Goal: Task Accomplishment & Management: Manage account settings

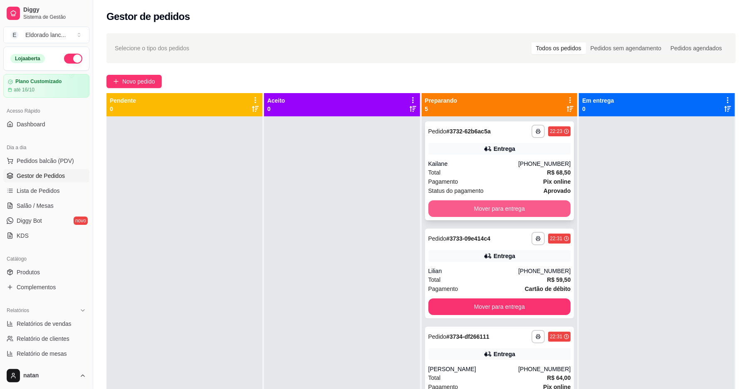
click at [500, 203] on button "Mover para entrega" at bounding box center [500, 209] width 143 height 17
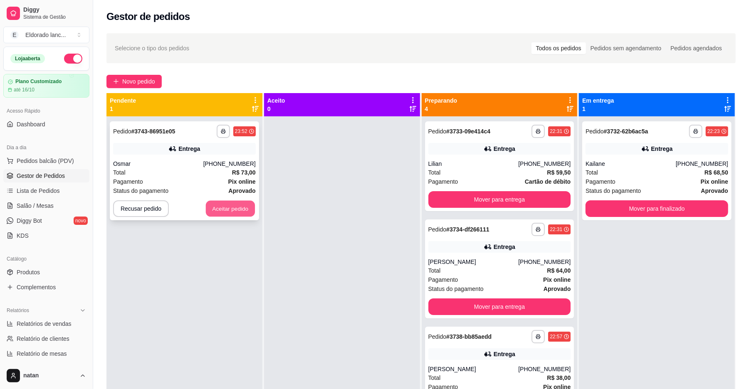
click at [214, 208] on button "Aceitar pedido" at bounding box center [230, 209] width 49 height 16
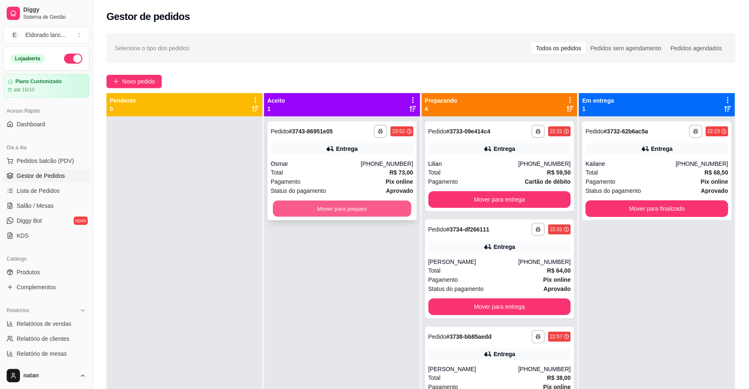
click at [273, 203] on button "Mover para preparo" at bounding box center [342, 209] width 138 height 16
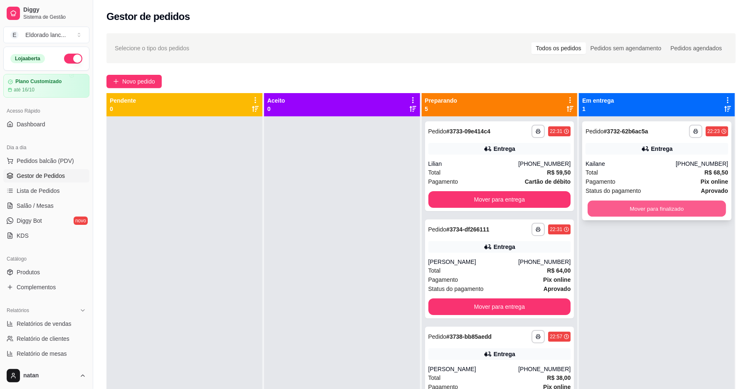
click at [608, 208] on button "Mover para finalizado" at bounding box center [657, 209] width 138 height 16
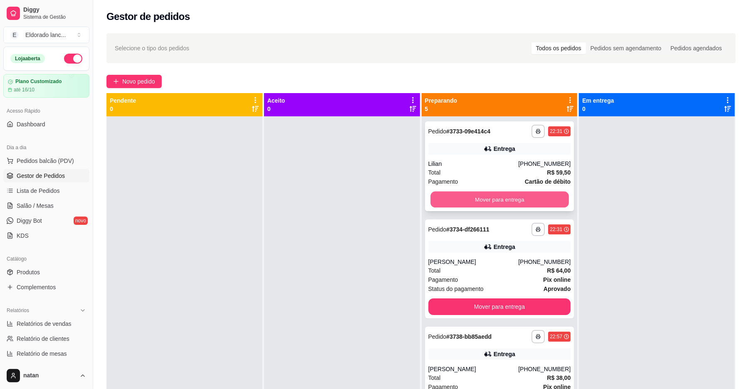
click at [512, 200] on button "Mover para entrega" at bounding box center [500, 200] width 138 height 16
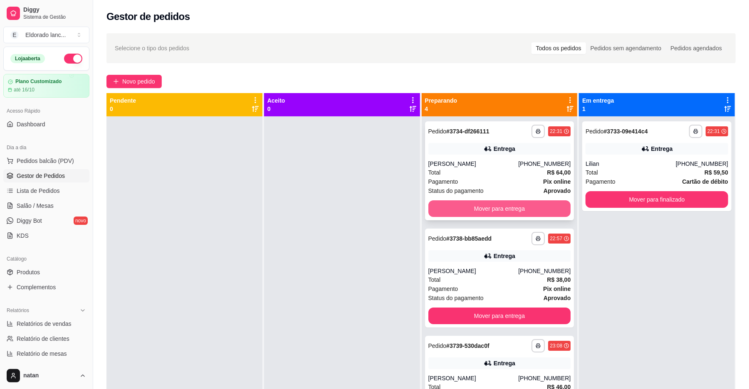
click at [513, 208] on button "Mover para entrega" at bounding box center [500, 209] width 143 height 17
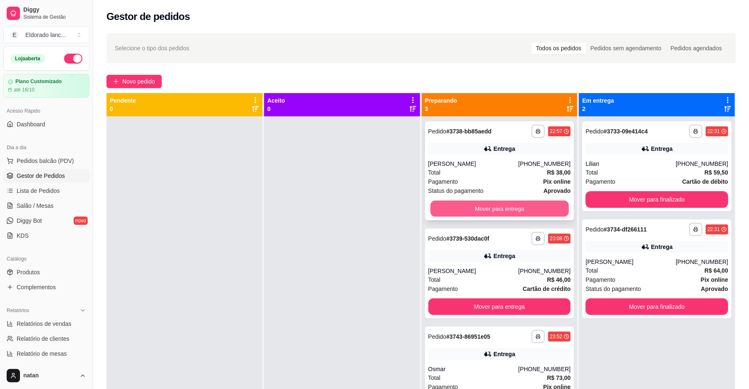
click at [513, 213] on button "Mover para entrega" at bounding box center [500, 209] width 138 height 16
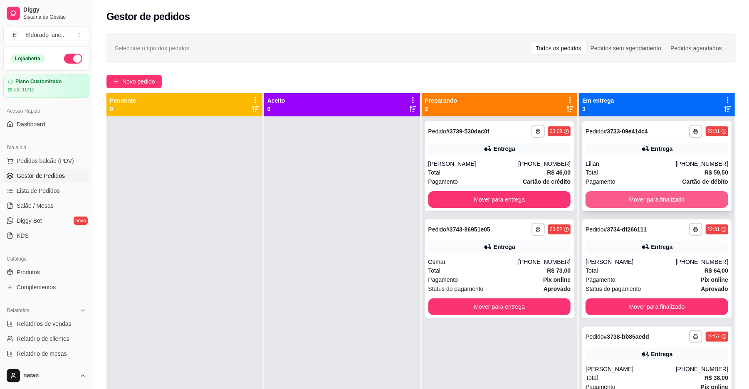
click at [600, 200] on button "Mover para finalizado" at bounding box center [657, 199] width 143 height 17
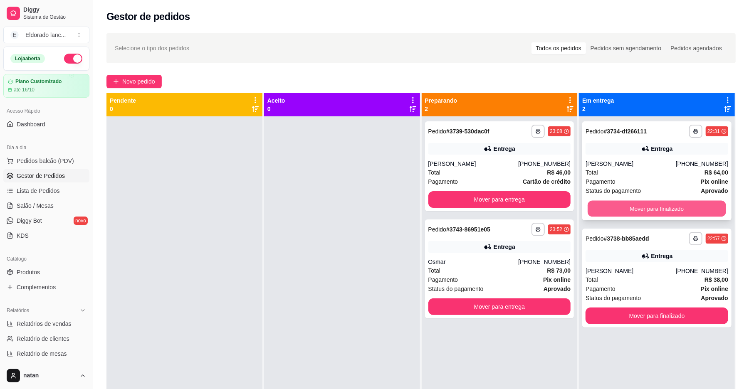
click at [600, 208] on button "Mover para finalizado" at bounding box center [657, 209] width 138 height 16
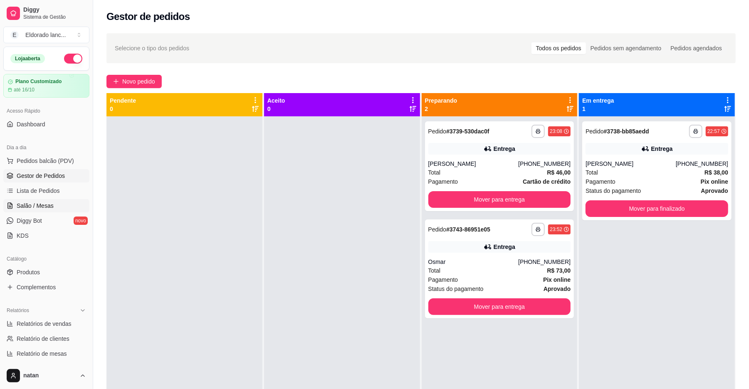
click at [37, 209] on span "Salão / Mesas" at bounding box center [35, 206] width 37 height 8
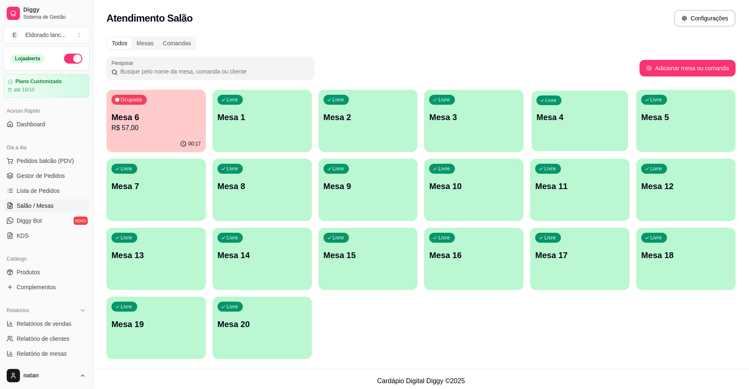
click at [548, 122] on p "Mesa 4" at bounding box center [580, 117] width 87 height 11
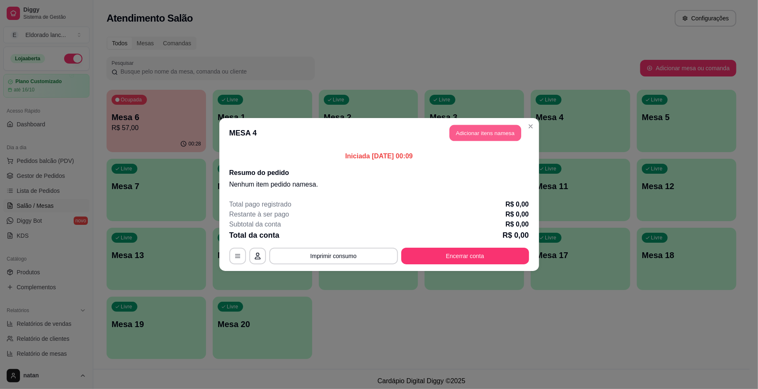
click at [479, 140] on button "Adicionar itens na mesa" at bounding box center [485, 133] width 72 height 16
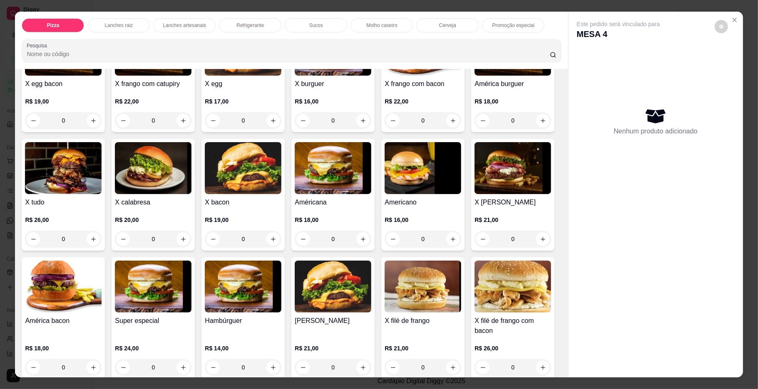
scroll to position [347, 0]
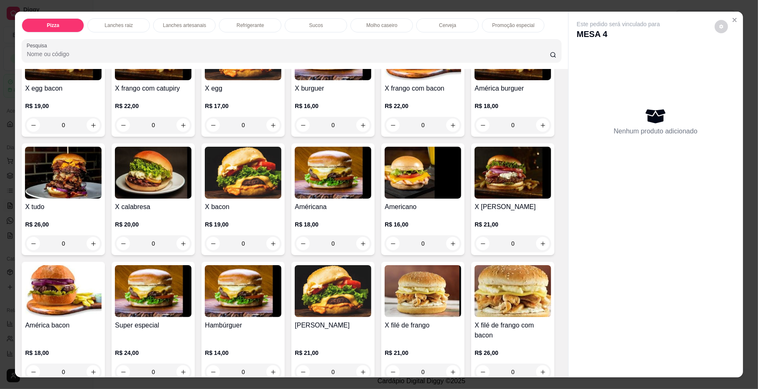
click at [191, 125] on div "0" at bounding box center [153, 125] width 77 height 17
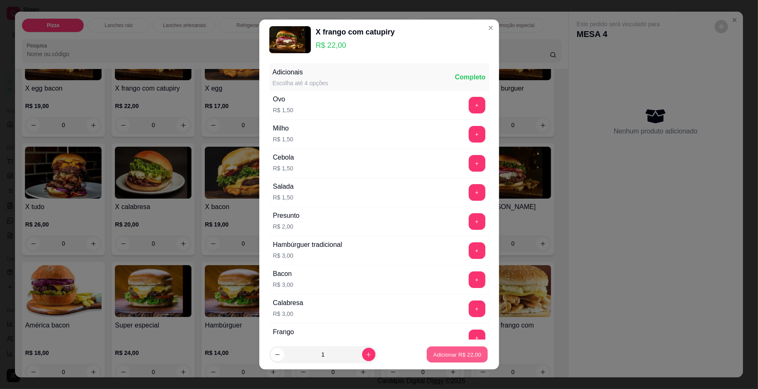
click at [452, 351] on p "Adicionar R$ 22,00" at bounding box center [457, 355] width 48 height 8
type input "1"
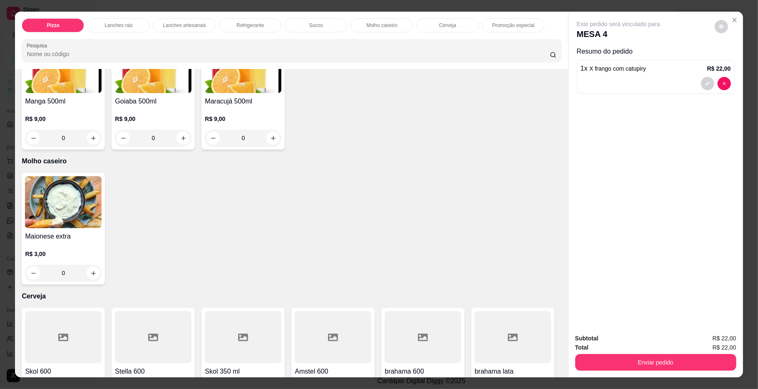
scroll to position [1331, 0]
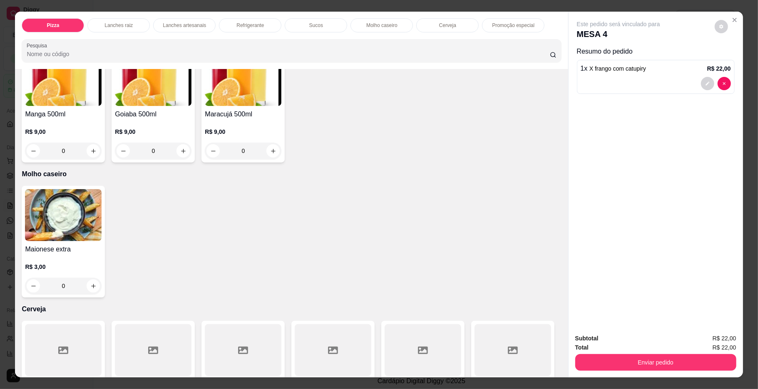
type input "1"
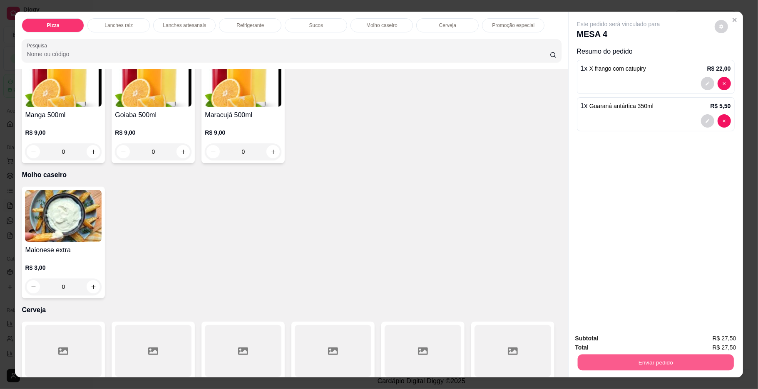
click at [613, 363] on button "Enviar pedido" at bounding box center [655, 363] width 156 height 16
click at [616, 364] on button "Enviar pedido" at bounding box center [655, 363] width 156 height 16
click at [658, 345] on button "Registrar cliente" at bounding box center [657, 342] width 53 height 15
click at [662, 368] on button "Enviar pedido" at bounding box center [655, 363] width 161 height 17
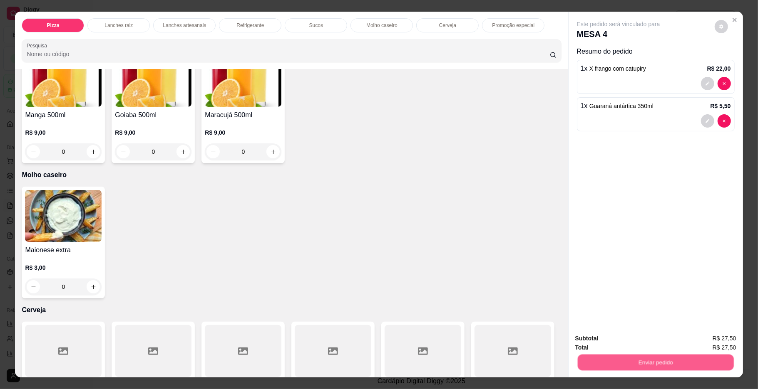
click at [662, 368] on button "Enviar pedido" at bounding box center [655, 363] width 156 height 16
click at [676, 363] on button "Enviar pedido" at bounding box center [655, 363] width 156 height 16
click at [708, 345] on button "Enviar pedido" at bounding box center [714, 342] width 46 height 15
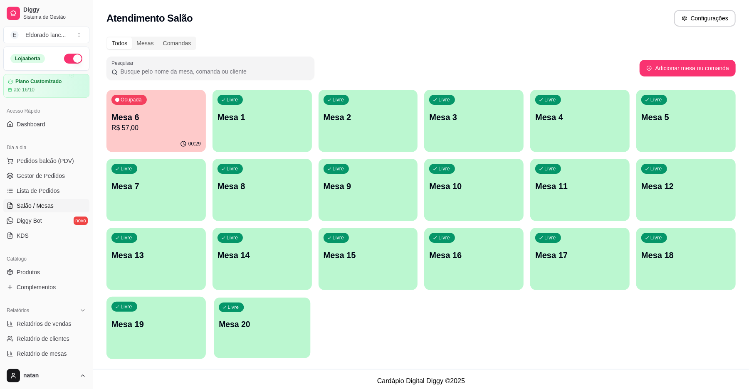
click at [228, 337] on div "Livre Mesa 20" at bounding box center [262, 323] width 97 height 51
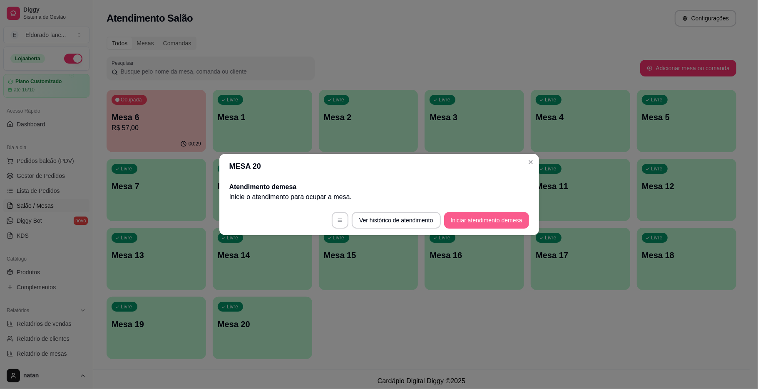
click at [464, 214] on button "Iniciar atendimento de mesa" at bounding box center [486, 220] width 85 height 17
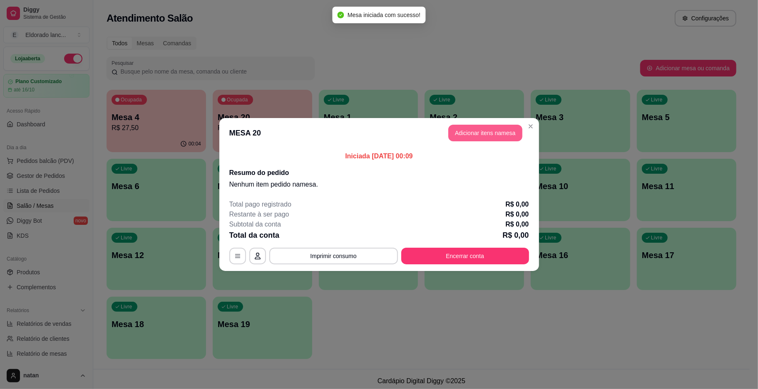
click at [477, 135] on button "Adicionar itens na mesa" at bounding box center [485, 133] width 74 height 17
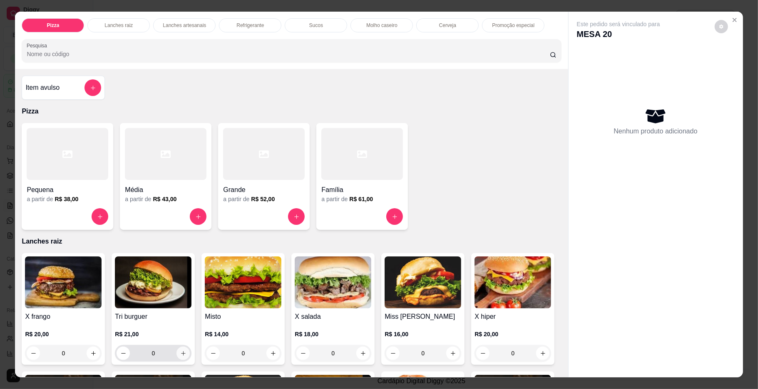
click at [184, 354] on button "increase-product-quantity" at bounding box center [182, 353] width 13 height 13
type input "1"
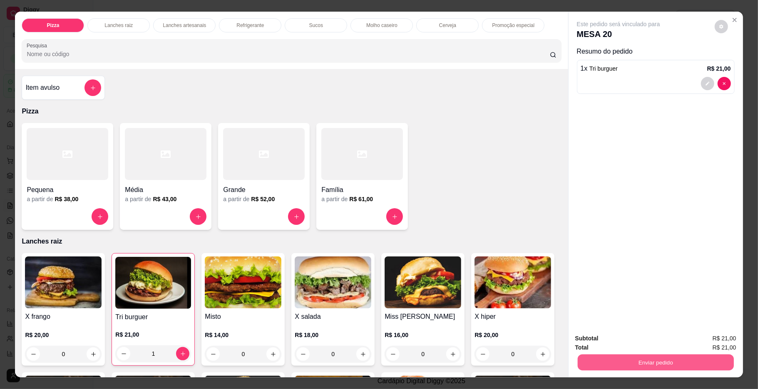
click at [580, 368] on button "Enviar pedido" at bounding box center [655, 363] width 156 height 16
click at [703, 345] on button "Enviar pedido" at bounding box center [714, 342] width 46 height 15
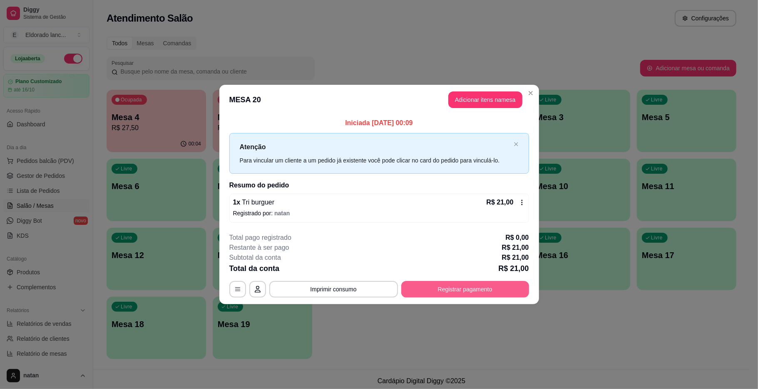
click at [447, 290] on button "Registrar pagamento" at bounding box center [465, 289] width 128 height 17
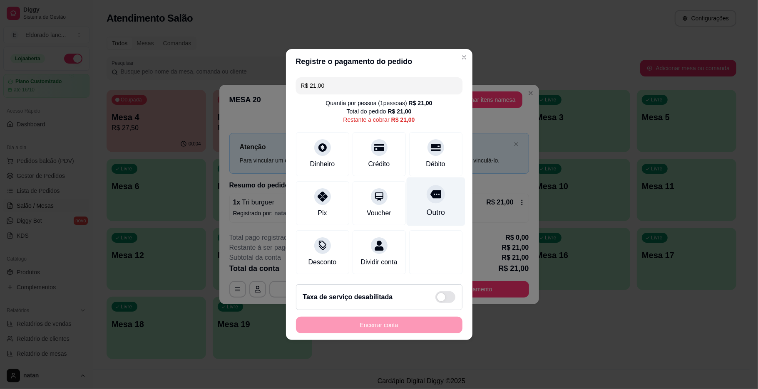
click at [429, 209] on div "Outro" at bounding box center [435, 212] width 18 height 11
type input "R$ 0,00"
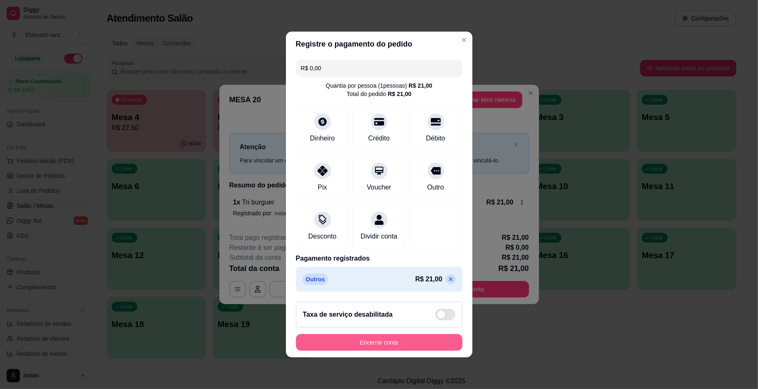
click at [350, 345] on button "Encerrar conta" at bounding box center [379, 343] width 166 height 17
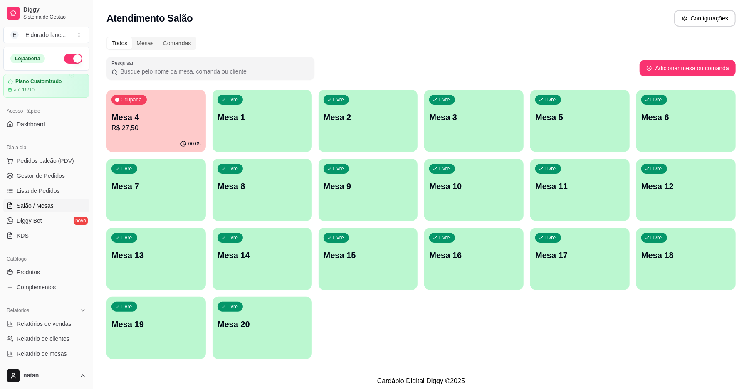
click at [30, 169] on ul "Pedidos balcão (PDV) Gestor de Pedidos Lista de Pedidos Salão / Mesas Diggy Bot…" at bounding box center [46, 198] width 86 height 88
click at [32, 173] on span "Gestor de Pedidos" at bounding box center [41, 176] width 48 height 8
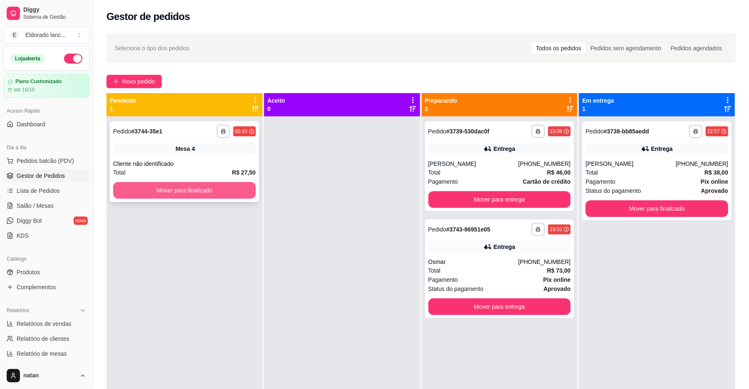
click at [196, 194] on button "Mover para finalizado" at bounding box center [184, 190] width 143 height 17
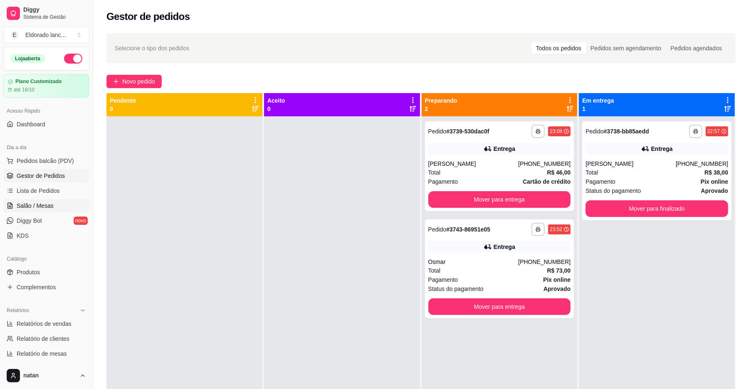
click at [23, 201] on link "Salão / Mesas" at bounding box center [46, 205] width 86 height 13
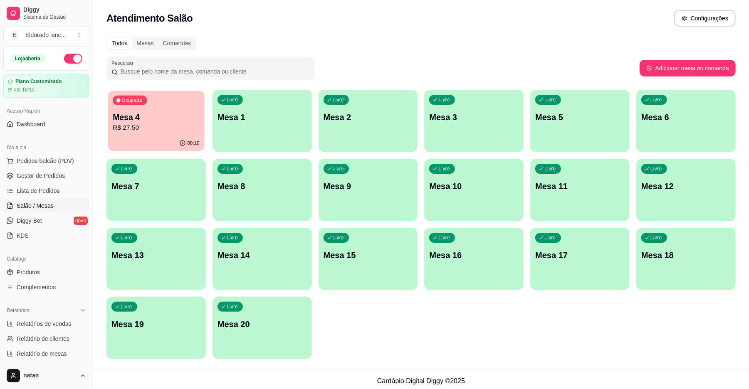
click at [131, 129] on p "R$ 27,50" at bounding box center [156, 128] width 87 height 10
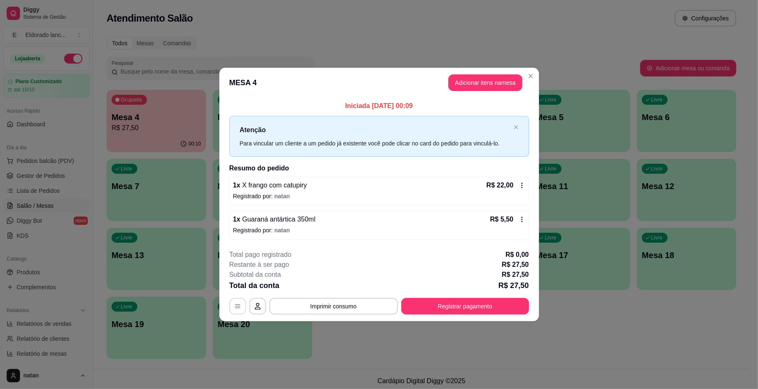
click at [241, 309] on button "button" at bounding box center [237, 306] width 17 height 17
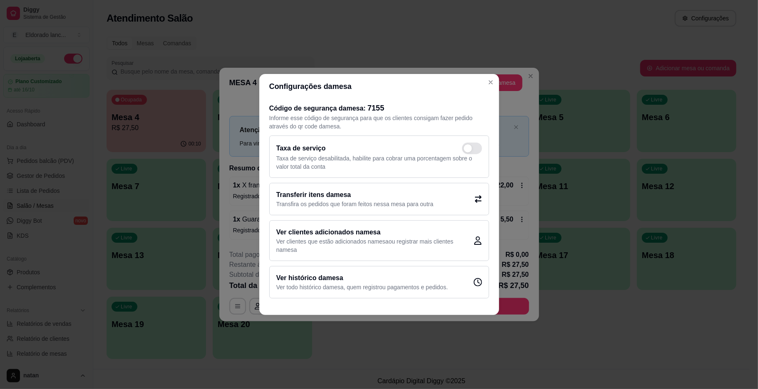
click at [333, 194] on h2 "Transferir itens da mesa" at bounding box center [354, 195] width 157 height 10
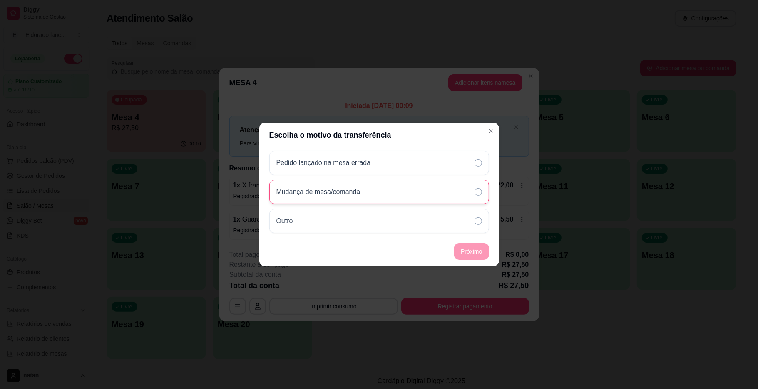
click at [375, 187] on div "Mudança de mesa/comanda" at bounding box center [379, 192] width 220 height 24
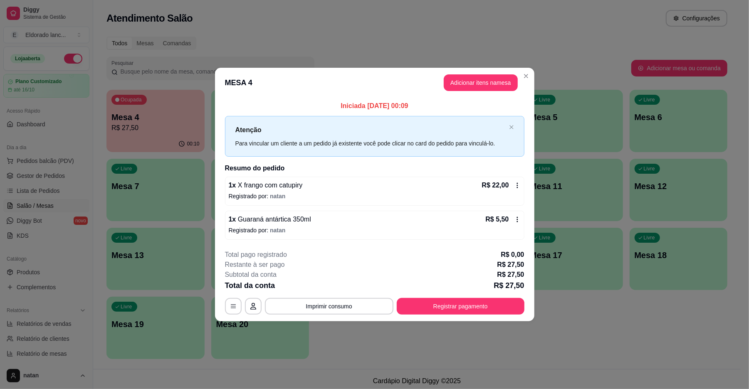
click at [207, 174] on div "Ocupada Mesa 4 R$ 27,50 00:10 Livre Mesa 1 Livre Mesa 2 Livre Mesa 3 Livre Mesa…" at bounding box center [417, 225] width 621 height 270
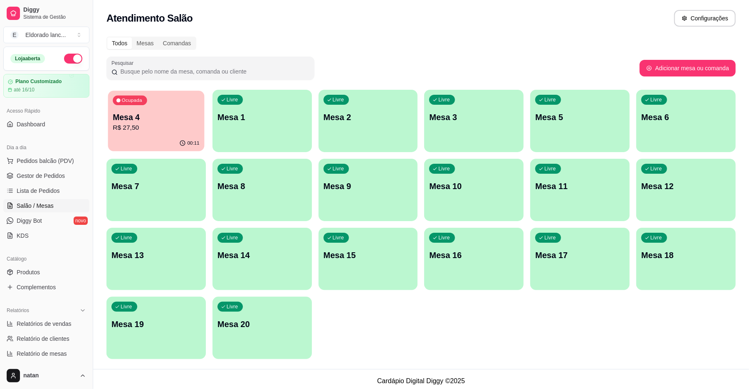
click at [148, 123] on p "R$ 27,50" at bounding box center [156, 128] width 87 height 10
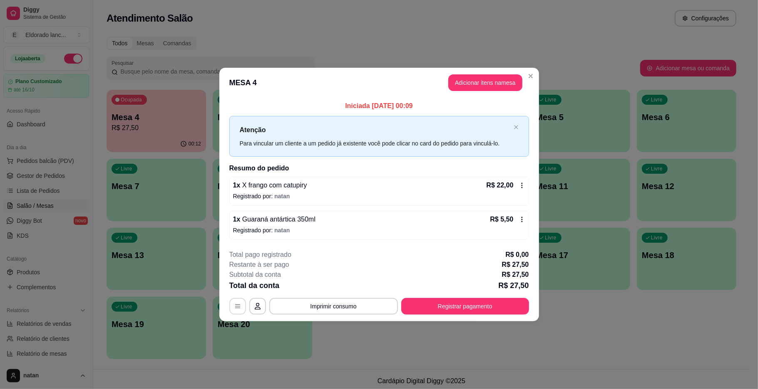
click at [242, 305] on button "button" at bounding box center [237, 306] width 17 height 17
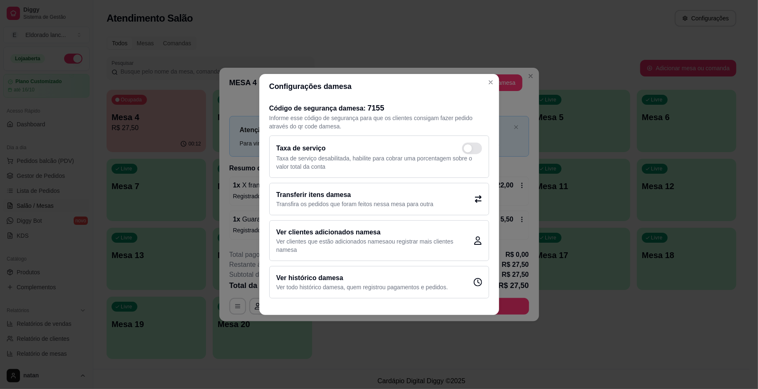
click at [308, 199] on h2 "Transferir itens da mesa" at bounding box center [354, 195] width 157 height 10
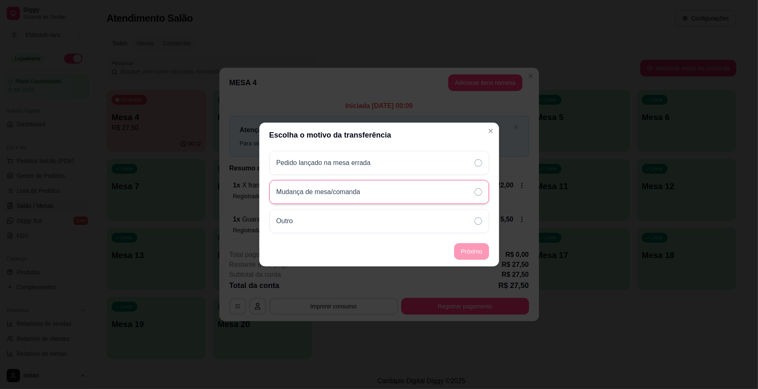
click at [416, 184] on div "Mudança de mesa/comanda" at bounding box center [379, 192] width 220 height 24
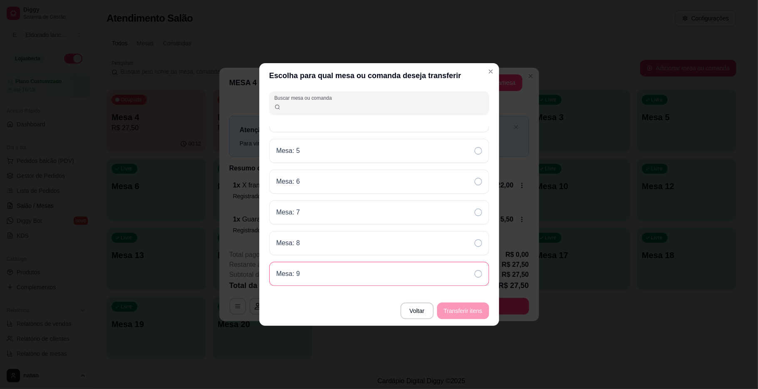
scroll to position [393, 0]
click at [370, 156] on div "Mesa: 5" at bounding box center [379, 151] width 220 height 24
click at [484, 313] on button "Transferir itens" at bounding box center [463, 311] width 52 height 17
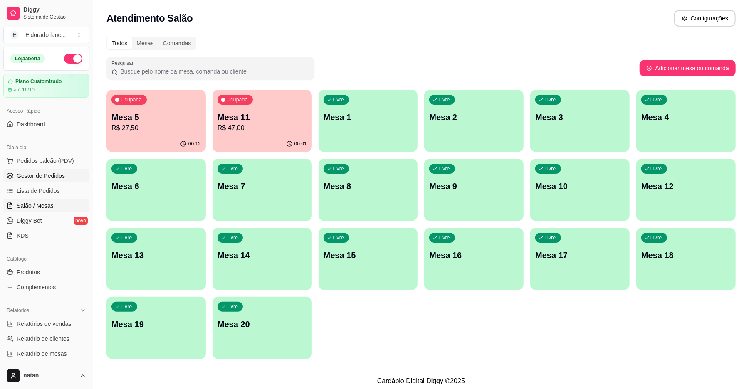
click at [50, 174] on span "Gestor de Pedidos" at bounding box center [41, 176] width 48 height 8
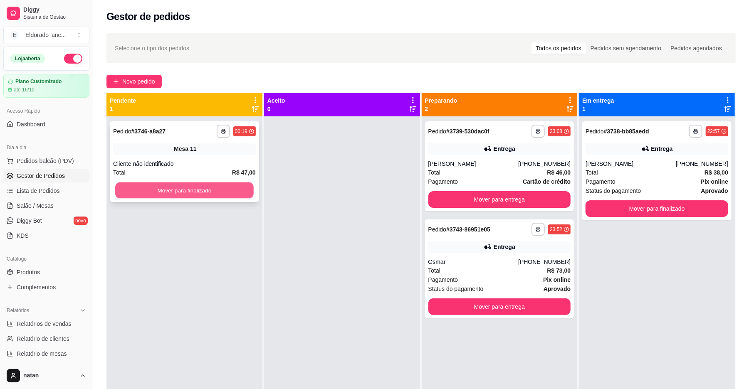
click at [240, 187] on button "Mover para finalizado" at bounding box center [184, 191] width 138 height 16
click at [633, 155] on div "**********" at bounding box center [657, 171] width 149 height 99
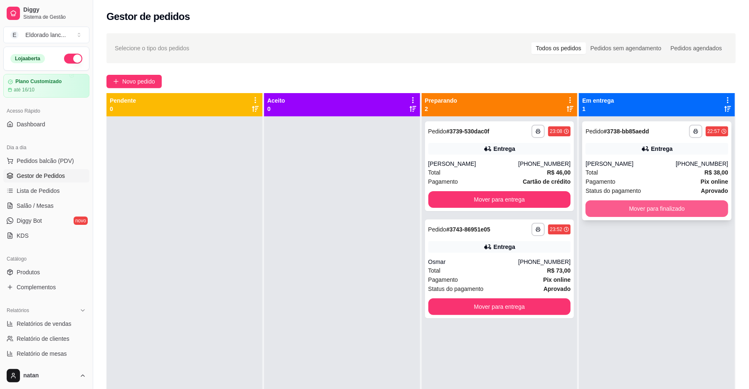
click at [606, 206] on button "Mover para finalizado" at bounding box center [657, 209] width 143 height 17
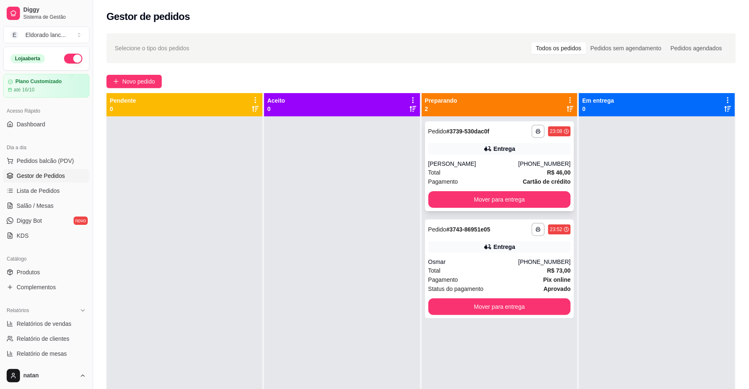
click at [485, 154] on div "Entrega" at bounding box center [500, 149] width 143 height 12
click at [526, 206] on button "Mover para entrega" at bounding box center [500, 199] width 143 height 17
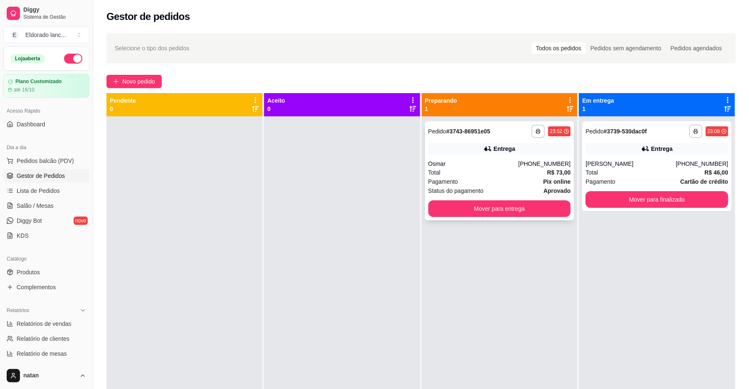
click at [510, 157] on div "**********" at bounding box center [499, 171] width 149 height 99
click at [628, 196] on button "Mover para finalizado" at bounding box center [657, 199] width 143 height 17
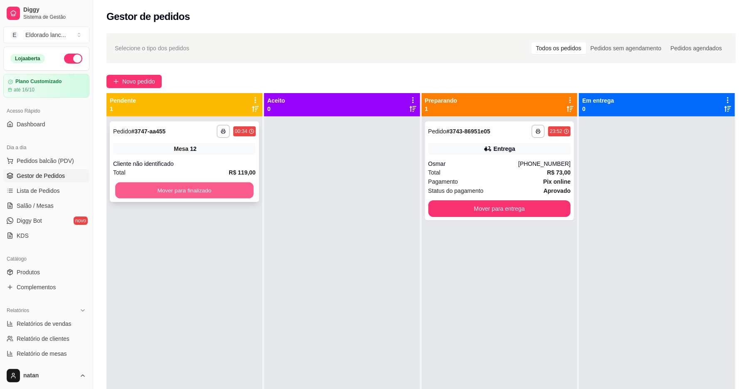
click at [215, 191] on button "Mover para finalizado" at bounding box center [184, 191] width 138 height 16
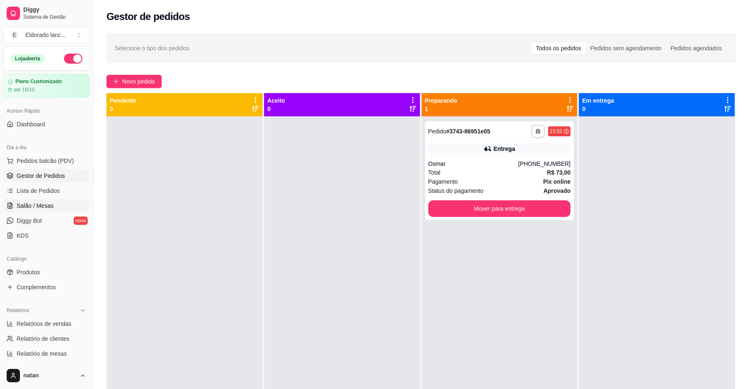
click at [57, 213] on link "Salão / Mesas" at bounding box center [46, 205] width 86 height 13
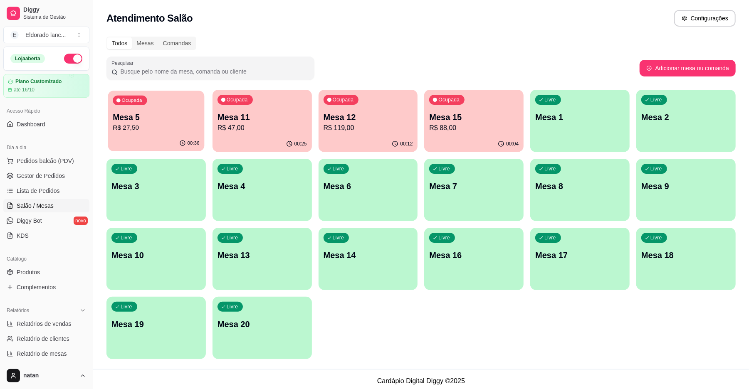
click at [172, 127] on p "R$ 27,50" at bounding box center [156, 128] width 87 height 10
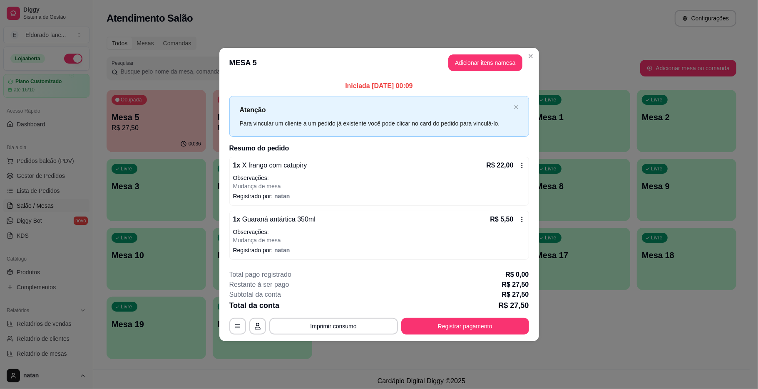
click at [454, 311] on div "Total da conta R$ 27,50" at bounding box center [379, 306] width 300 height 12
click at [458, 326] on button "Registrar pagamento" at bounding box center [465, 326] width 124 height 16
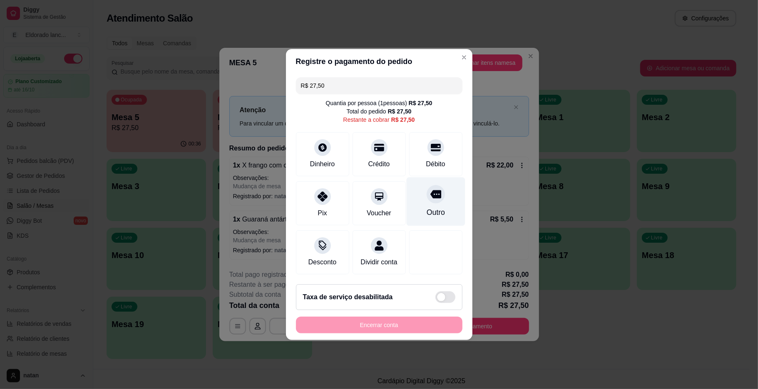
click at [426, 207] on div "Outro" at bounding box center [435, 212] width 18 height 11
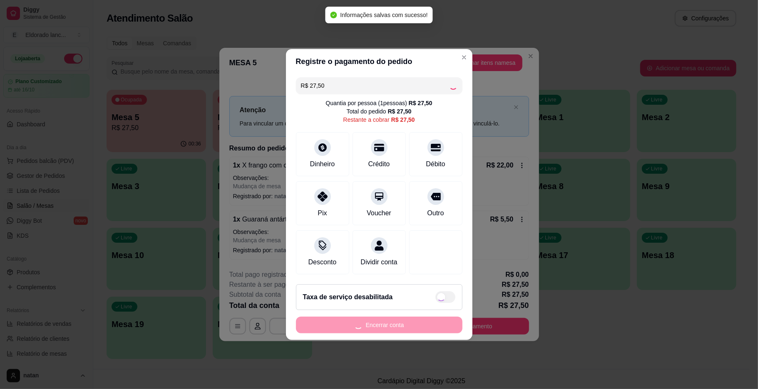
type input "R$ 0,00"
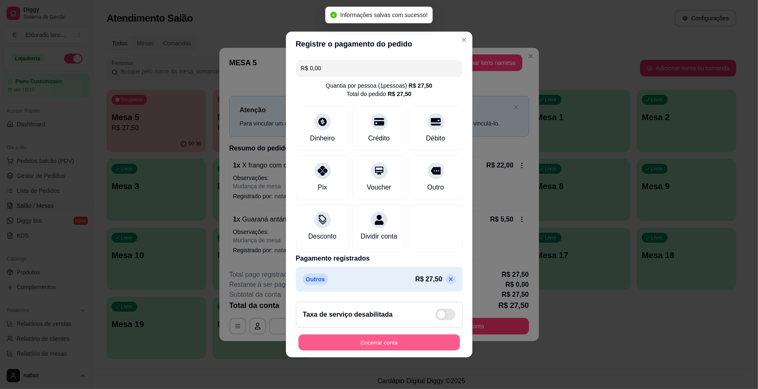
click at [397, 346] on button "Encerrar conta" at bounding box center [378, 343] width 161 height 16
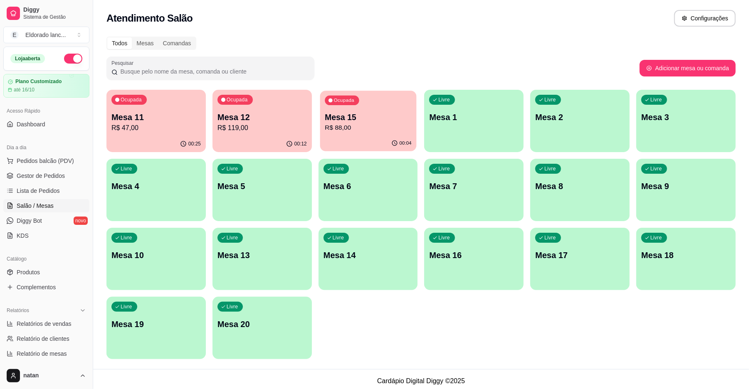
click at [382, 117] on p "Mesa 15" at bounding box center [368, 117] width 87 height 11
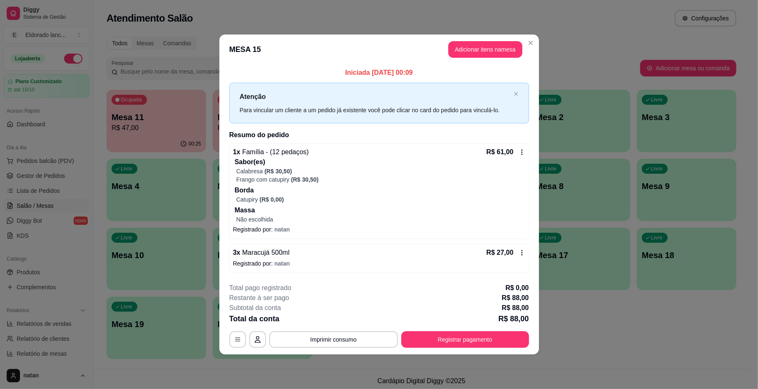
click at [219, 202] on div "Iniciada [DATE] 00:09 Atenção Para vincular um cliente a um pedido já existente…" at bounding box center [379, 171] width 320 height 212
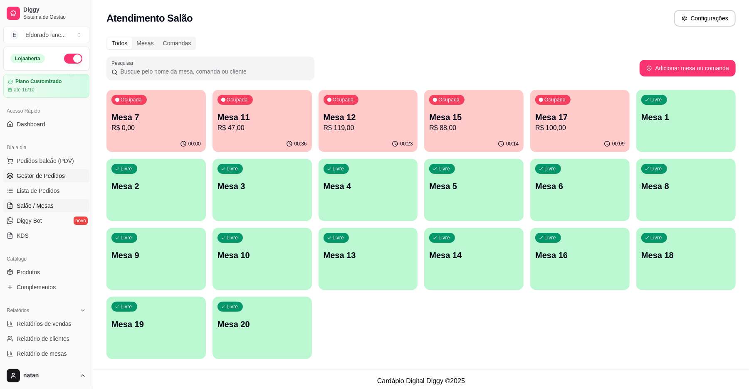
click at [64, 179] on link "Gestor de Pedidos" at bounding box center [46, 175] width 86 height 13
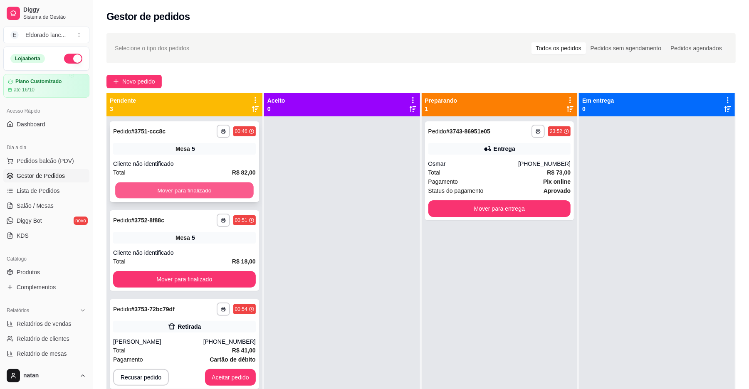
click at [228, 191] on button "Mover para finalizado" at bounding box center [184, 191] width 138 height 16
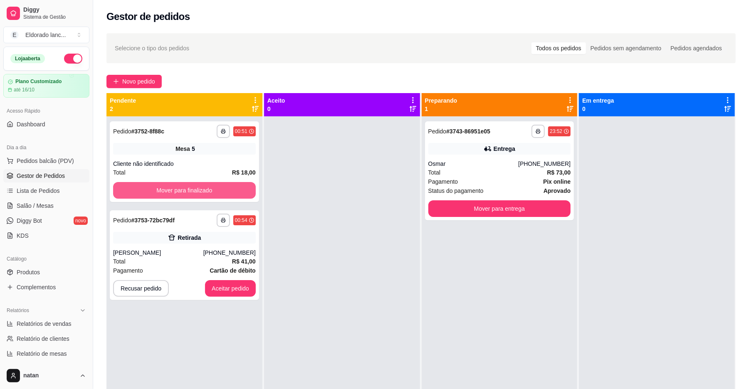
click at [228, 191] on button "Mover para finalizado" at bounding box center [184, 190] width 143 height 17
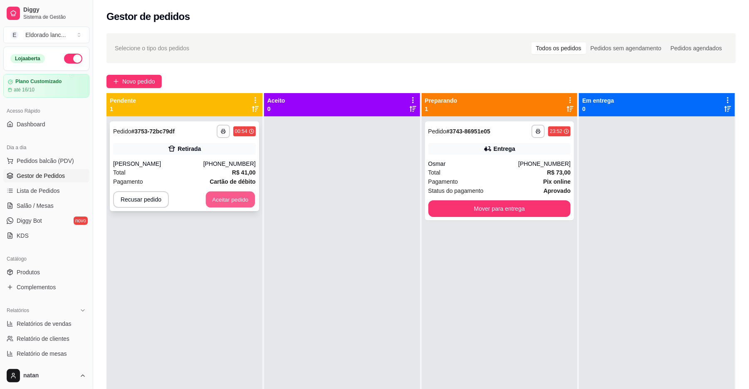
click at [228, 196] on button "Aceitar pedido" at bounding box center [230, 200] width 49 height 16
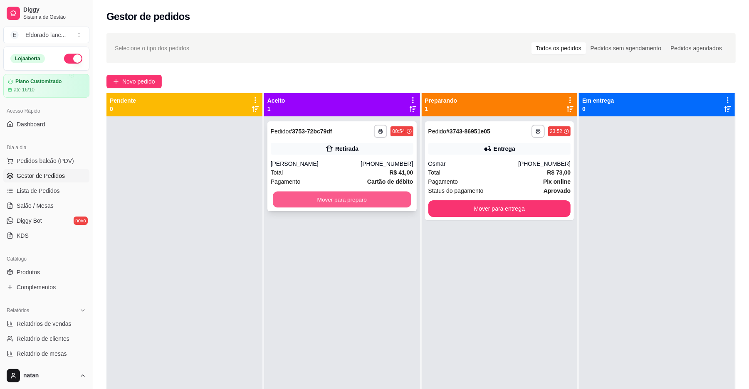
click at [299, 198] on button "Mover para preparo" at bounding box center [342, 200] width 138 height 16
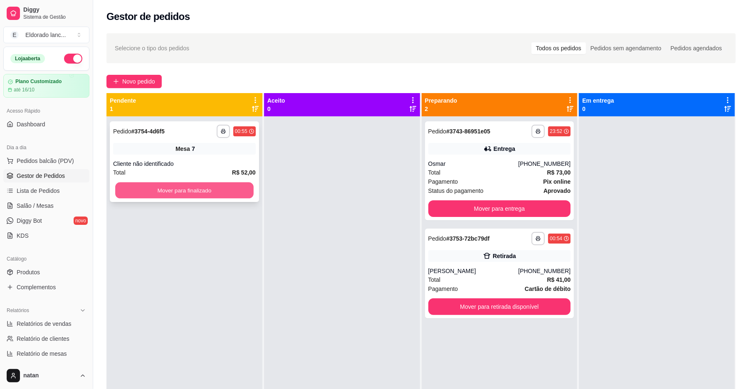
click at [236, 198] on button "Mover para finalizado" at bounding box center [184, 191] width 138 height 16
click at [236, 198] on button "Mover para finalizado" at bounding box center [184, 190] width 143 height 17
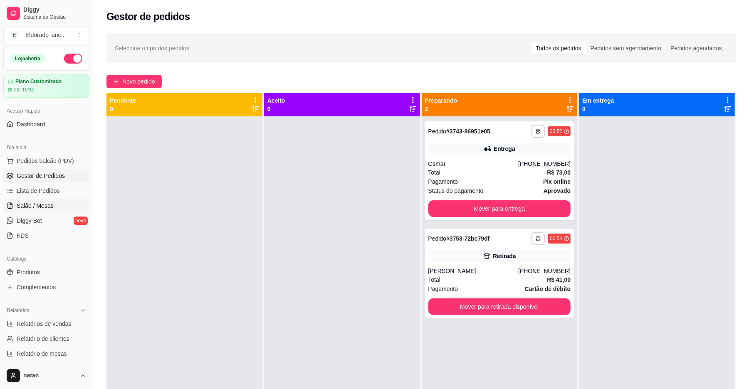
click at [44, 208] on span "Salão / Mesas" at bounding box center [35, 206] width 37 height 8
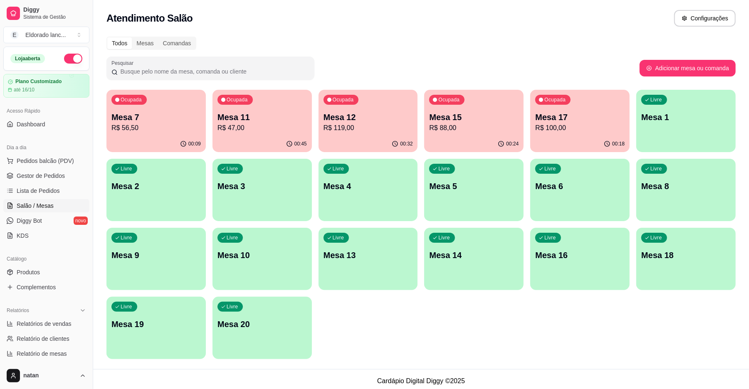
click at [245, 113] on p "Mesa 11" at bounding box center [262, 118] width 89 height 12
click at [232, 110] on div "Ocupada Mesa 11 R$ 47,00" at bounding box center [262, 113] width 99 height 46
click at [216, 142] on div "00:45" at bounding box center [262, 144] width 97 height 16
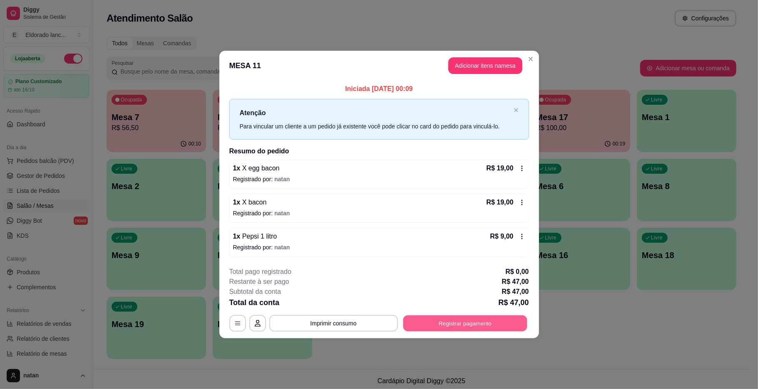
click at [419, 322] on button "Registrar pagamento" at bounding box center [465, 323] width 124 height 16
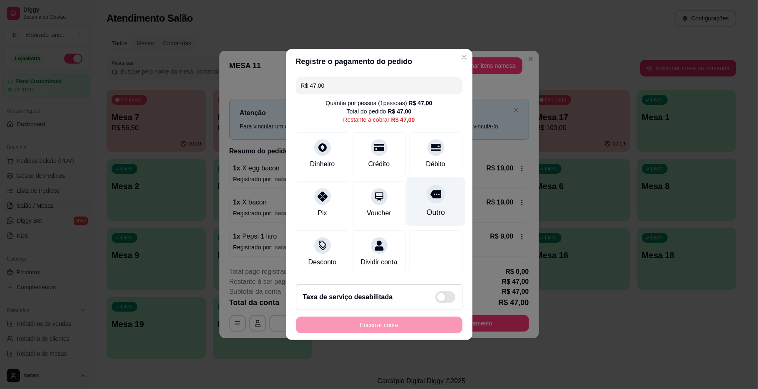
click at [422, 215] on div "Outro" at bounding box center [435, 202] width 59 height 49
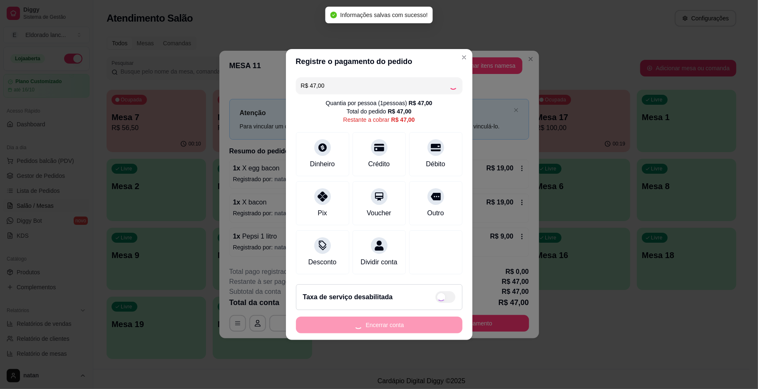
type input "R$ 0,00"
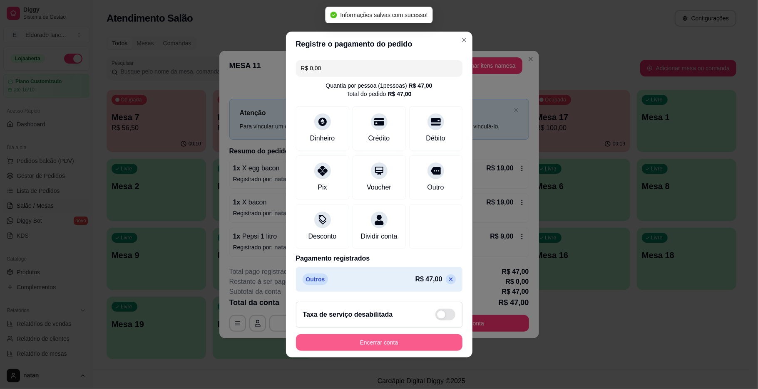
click at [418, 350] on button "Encerrar conta" at bounding box center [379, 343] width 166 height 17
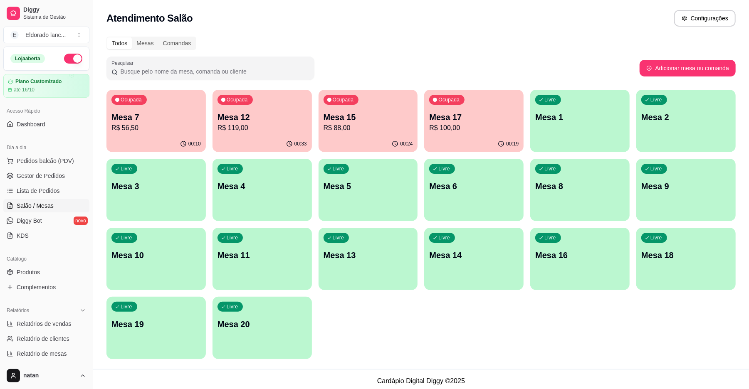
click at [439, 323] on div "Ocupada Mesa 7 R$ 56,50 00:10 Ocupada Mesa 12 R$ 119,00 00:33 Ocupada Mesa 15 R…" at bounding box center [422, 225] width 630 height 270
click at [43, 179] on span "Gestor de Pedidos" at bounding box center [41, 176] width 48 height 8
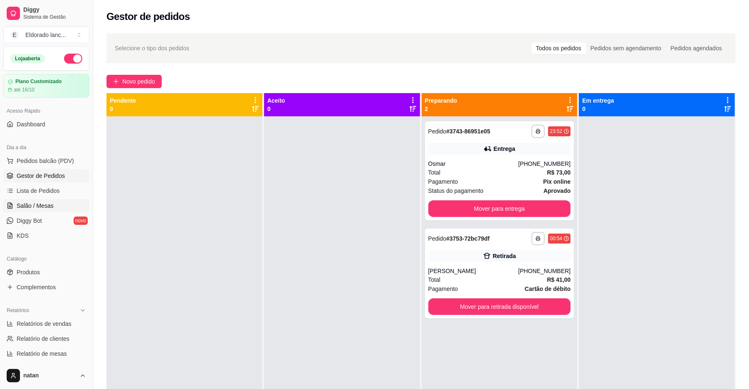
click at [52, 202] on span "Salão / Mesas" at bounding box center [35, 206] width 37 height 8
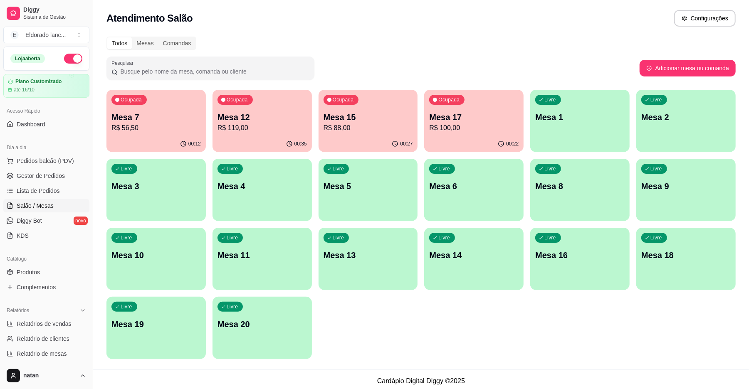
click at [237, 316] on div "Livre Mesa 20" at bounding box center [262, 323] width 99 height 52
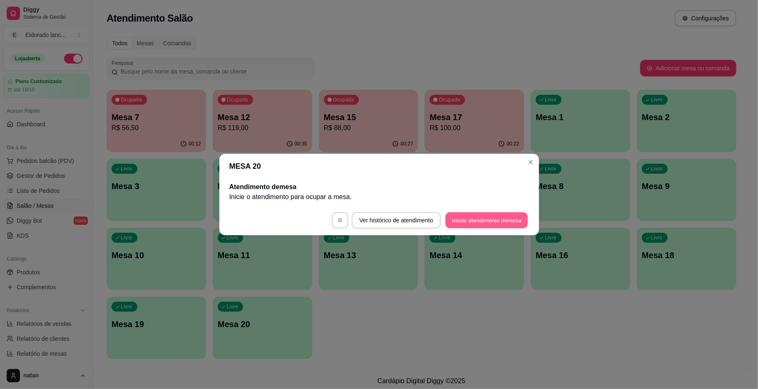
click at [463, 215] on button "Iniciar atendimento de mesa" at bounding box center [486, 221] width 82 height 16
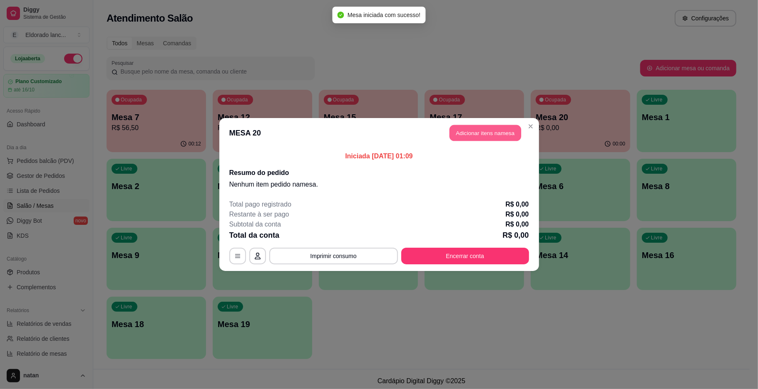
click at [491, 132] on button "Adicionar itens na mesa" at bounding box center [485, 133] width 72 height 16
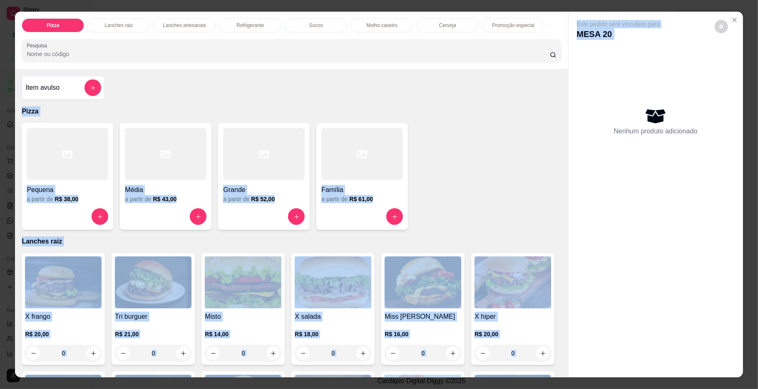
drag, startPoint x: 566, startPoint y: 92, endPoint x: 563, endPoint y: 89, distance: 4.4
click at [563, 89] on div "Pizza Lanches raiz Lanches artesanais Refrigerante Sucos Molho caseiro Cerveja …" at bounding box center [378, 195] width 727 height 366
click at [511, 117] on div "Item avulso Pizza Pequena a partir de R$ 38,00 Média a partir de R$ 43,00 Grand…" at bounding box center [291, 223] width 553 height 309
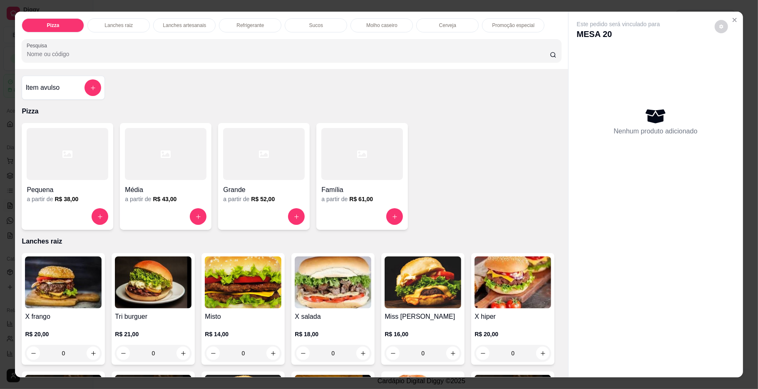
drag, startPoint x: 511, startPoint y: 117, endPoint x: 555, endPoint y: 100, distance: 46.9
click at [555, 100] on div "Item avulso Pizza Pequena a partir de R$ 38,00 Média a partir de R$ 43,00 Grand…" at bounding box center [291, 223] width 553 height 309
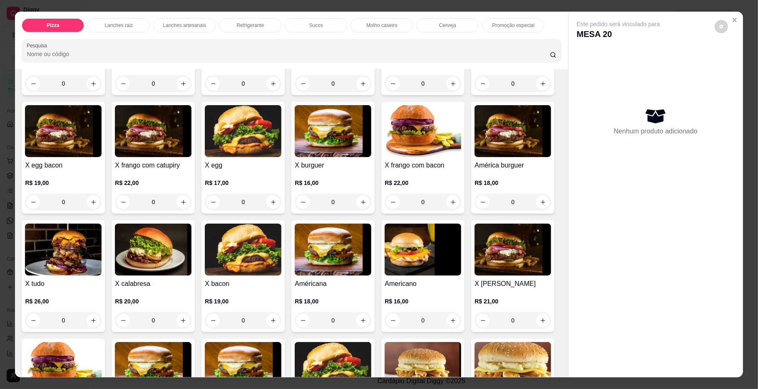
click at [102, 319] on div "0" at bounding box center [63, 321] width 77 height 17
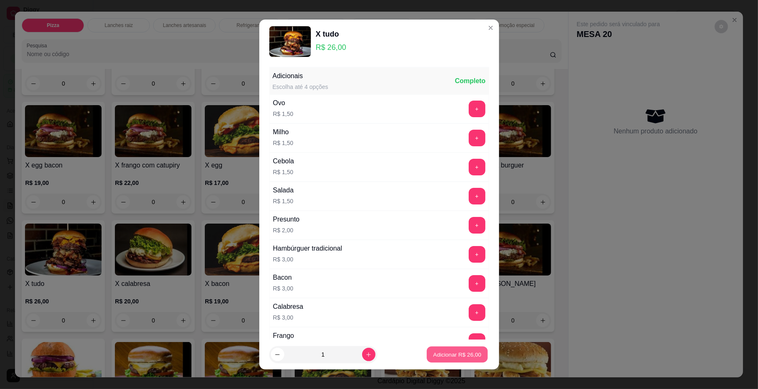
click at [440, 353] on p "Adicionar R$ 26,00" at bounding box center [457, 355] width 48 height 8
type input "1"
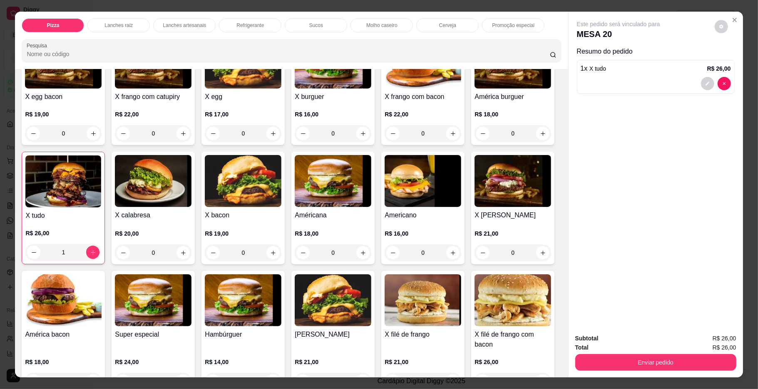
scroll to position [365, 0]
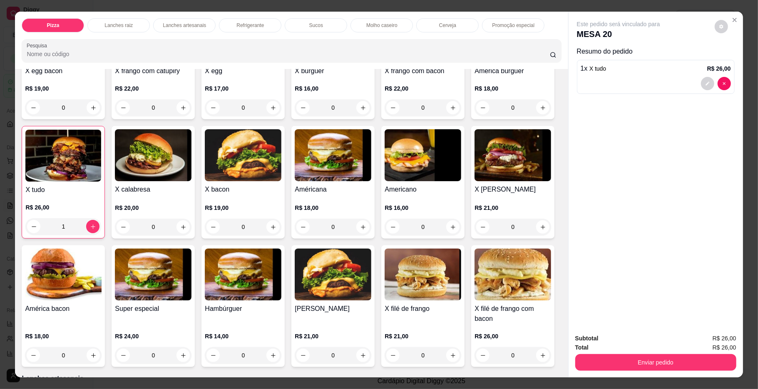
click at [191, 229] on div "0" at bounding box center [153, 227] width 77 height 17
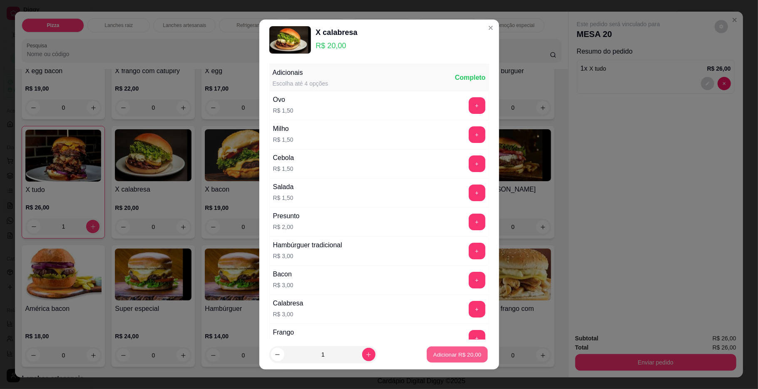
click at [427, 353] on button "Adicionar R$ 20,00" at bounding box center [457, 355] width 61 height 16
type input "1"
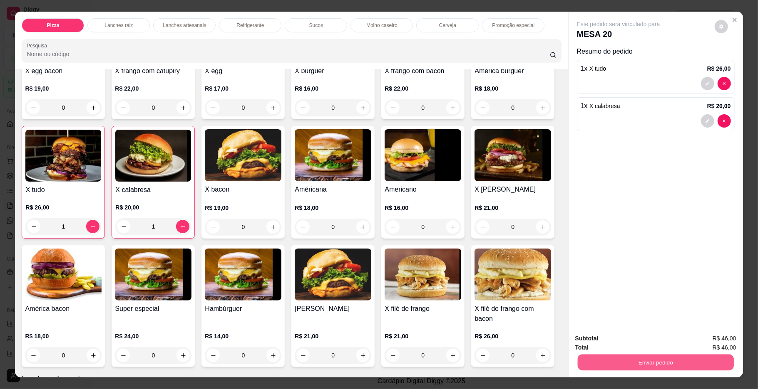
click at [620, 365] on button "Enviar pedido" at bounding box center [655, 363] width 156 height 16
click at [708, 342] on button "Enviar pedido" at bounding box center [713, 343] width 47 height 16
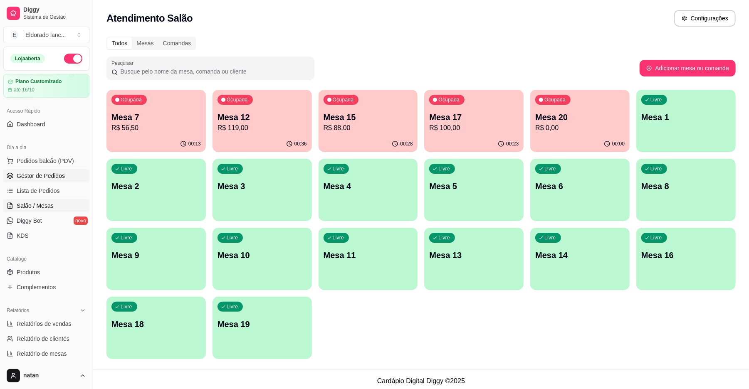
click at [27, 173] on span "Gestor de Pedidos" at bounding box center [41, 176] width 48 height 8
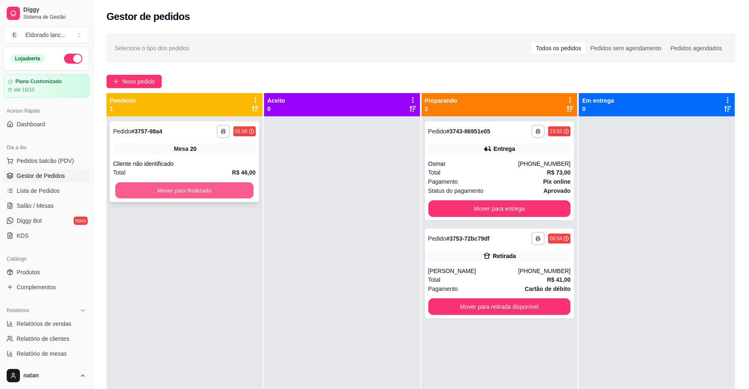
click at [214, 196] on button "Mover para finalizado" at bounding box center [184, 191] width 138 height 16
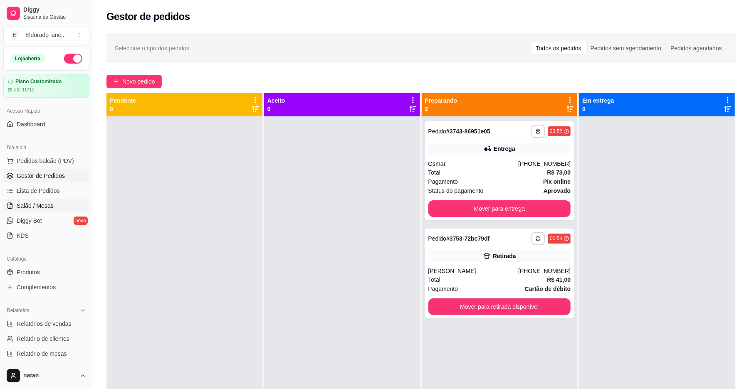
click at [55, 210] on link "Salão / Mesas" at bounding box center [46, 205] width 86 height 13
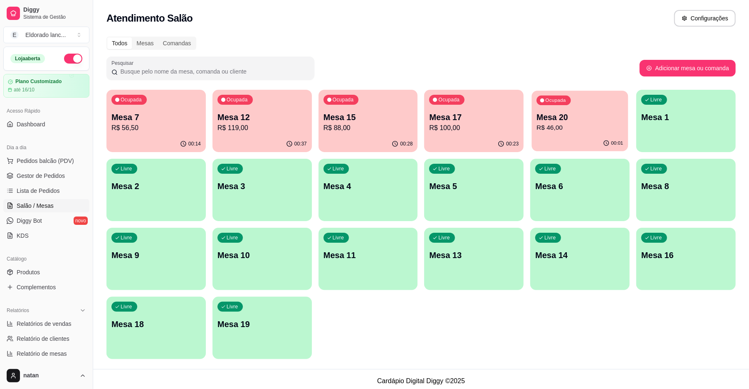
click at [556, 127] on p "R$ 46,00" at bounding box center [580, 128] width 87 height 10
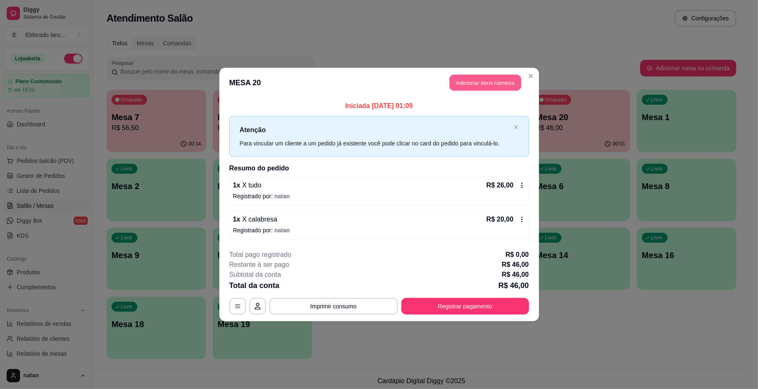
click at [463, 78] on button "Adicionar itens na mesa" at bounding box center [485, 83] width 72 height 16
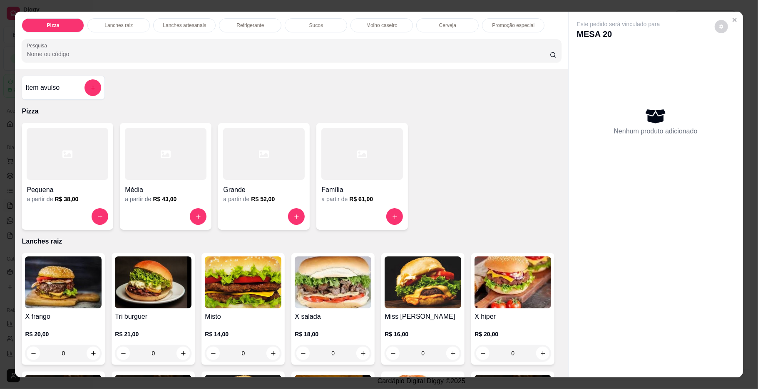
click at [0, 178] on div "Pizza Lanches raiz Lanches artesanais Refrigerante Sucos Molho caseiro Cerveja …" at bounding box center [379, 194] width 758 height 389
click at [728, 22] on button "Close" at bounding box center [734, 19] width 13 height 13
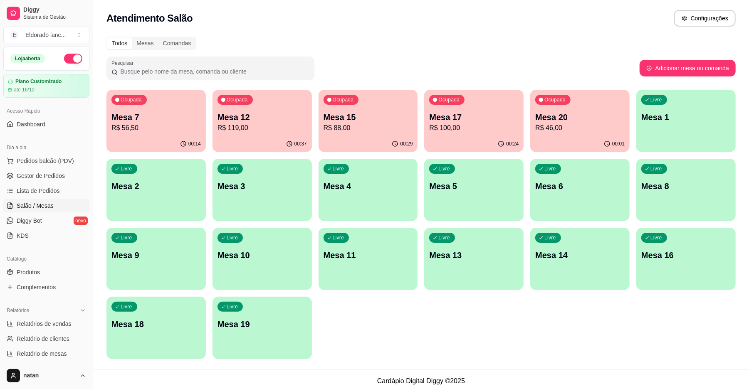
click at [493, 125] on p "R$ 100,00" at bounding box center [473, 128] width 89 height 10
click at [609, 134] on div "Ocupada Mesa 20 R$ 46,00" at bounding box center [580, 113] width 99 height 46
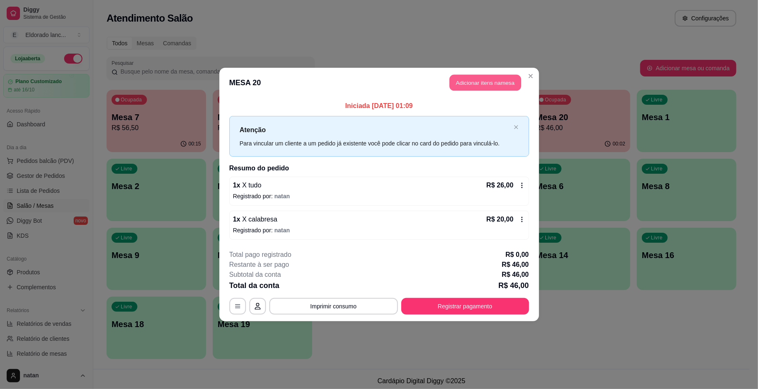
click at [508, 81] on button "Adicionar itens na mesa" at bounding box center [485, 83] width 72 height 16
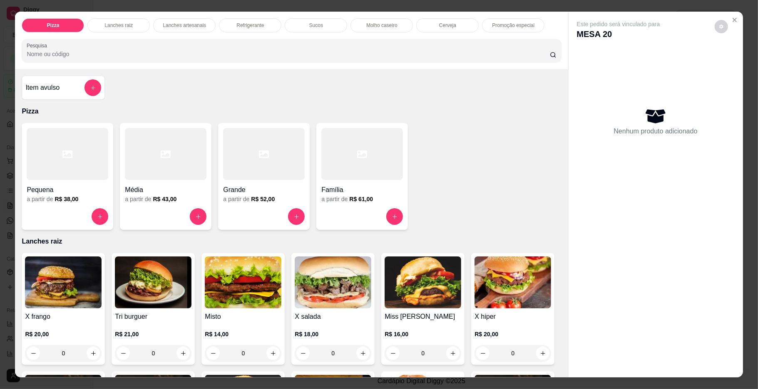
scroll to position [1245, 0]
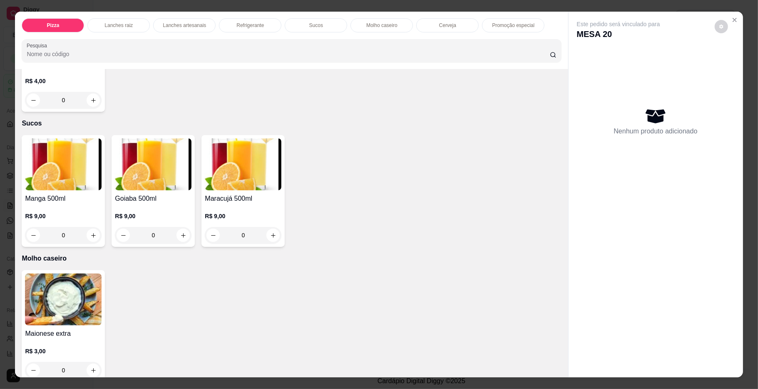
type input "1"
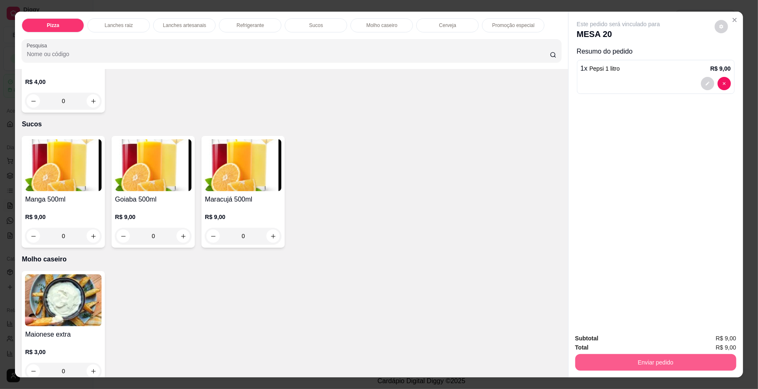
click at [633, 361] on button "Enviar pedido" at bounding box center [655, 363] width 161 height 17
click at [708, 340] on button "Enviar pedido" at bounding box center [714, 342] width 46 height 15
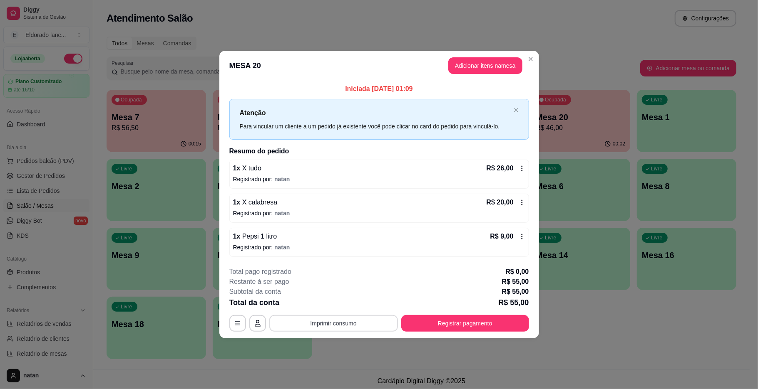
click at [375, 327] on button "Imprimir consumo" at bounding box center [333, 323] width 129 height 17
click at [348, 303] on button "IMPRESSORA" at bounding box center [336, 304] width 58 height 13
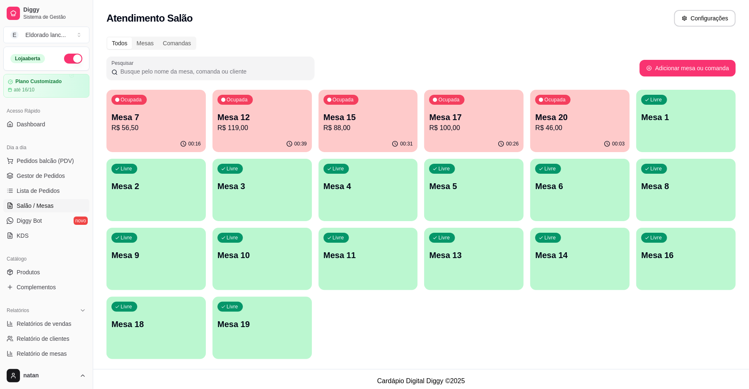
click at [568, 106] on div "Ocupada Mesa 20 R$ 46,00" at bounding box center [580, 113] width 99 height 46
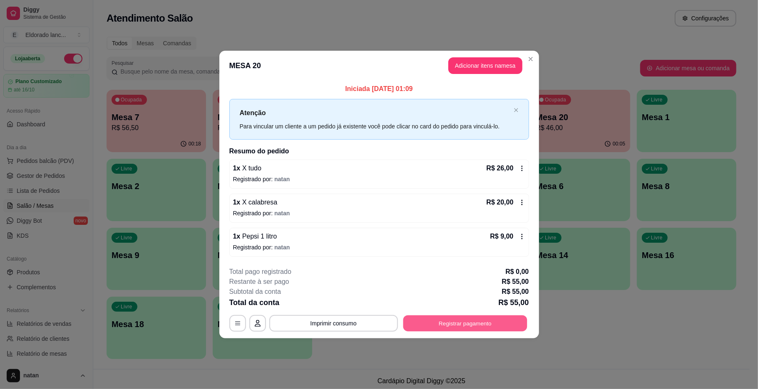
click at [466, 325] on button "Registrar pagamento" at bounding box center [465, 323] width 124 height 16
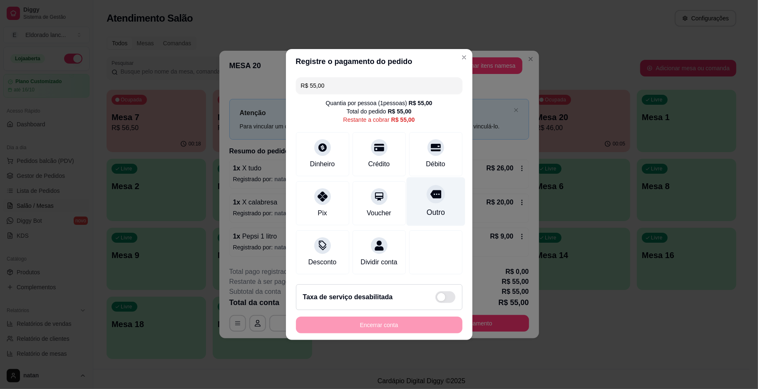
click at [433, 210] on div "Outro" at bounding box center [435, 212] width 18 height 11
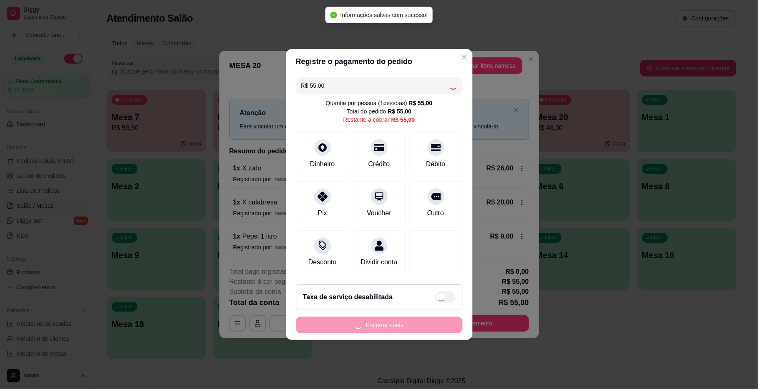
type input "R$ 0,00"
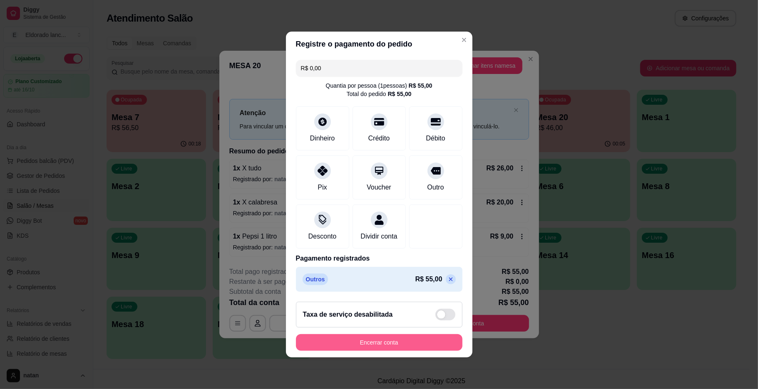
click at [418, 346] on button "Encerrar conta" at bounding box center [379, 343] width 166 height 17
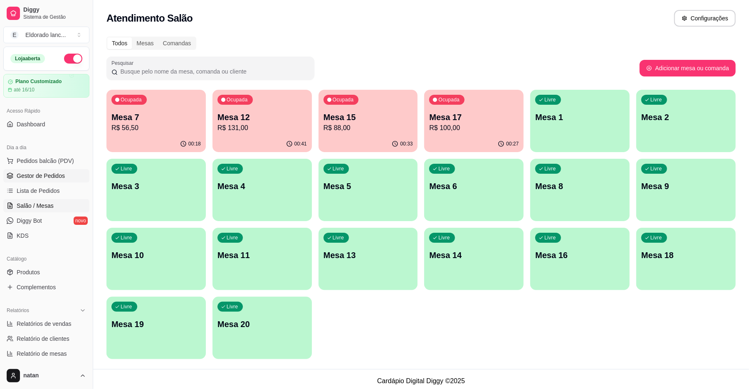
click at [50, 176] on span "Gestor de Pedidos" at bounding box center [41, 176] width 48 height 8
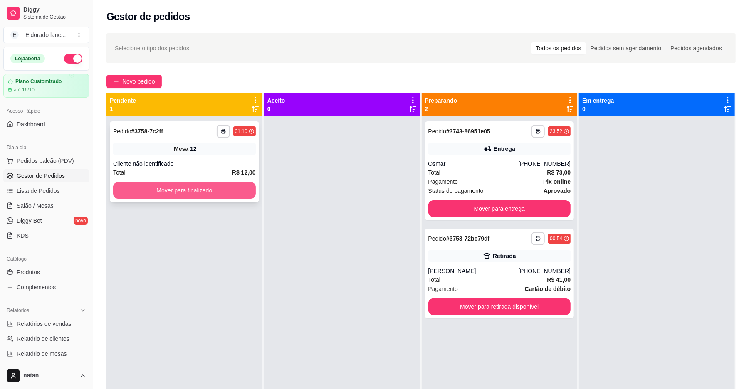
click at [230, 195] on button "Mover para finalizado" at bounding box center [184, 190] width 143 height 17
click at [214, 200] on div "**********" at bounding box center [184, 162] width 149 height 81
click at [211, 181] on div "**********" at bounding box center [184, 162] width 149 height 81
click at [207, 190] on button "Mover para finalizado" at bounding box center [184, 191] width 138 height 16
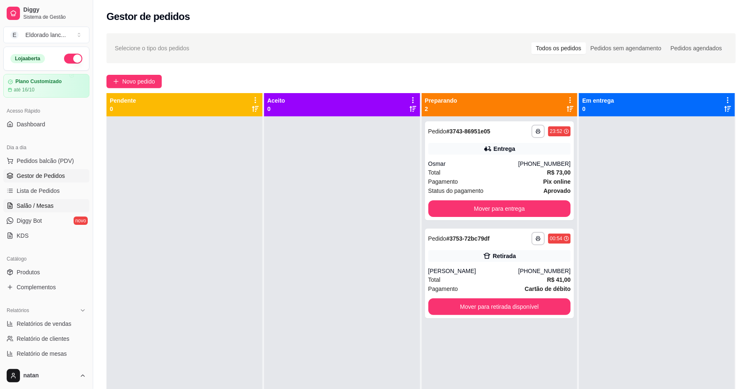
click at [54, 206] on link "Salão / Mesas" at bounding box center [46, 205] width 86 height 13
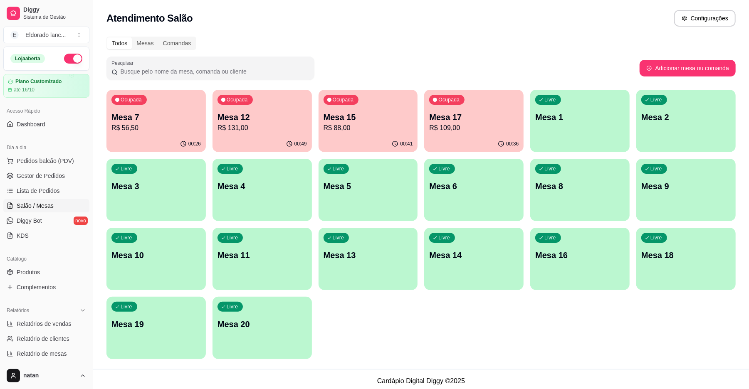
click at [438, 117] on p "Mesa 17" at bounding box center [473, 118] width 89 height 12
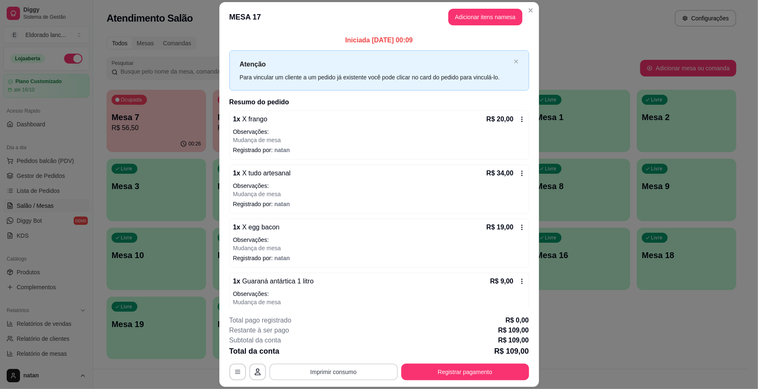
click at [358, 374] on button "Imprimir consumo" at bounding box center [333, 372] width 129 height 17
click at [340, 355] on button "IMPRESSORA" at bounding box center [332, 353] width 60 height 13
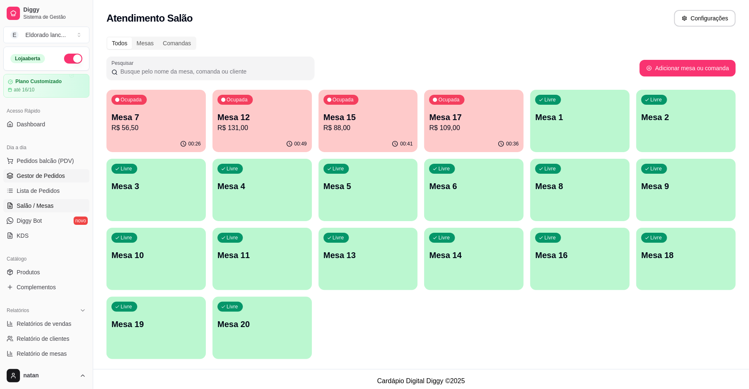
click at [24, 170] on link "Gestor de Pedidos" at bounding box center [46, 175] width 86 height 13
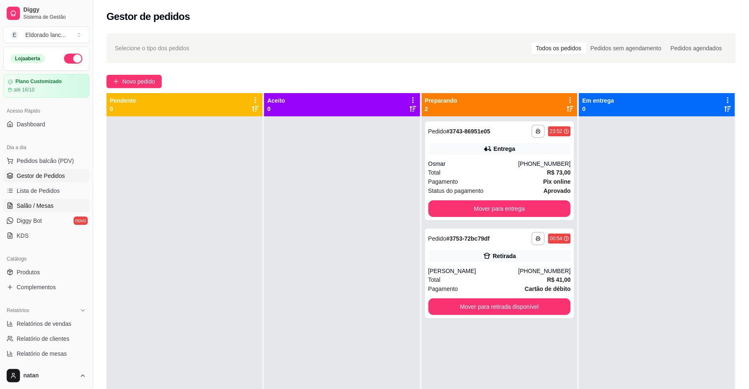
click at [43, 202] on span "Salão / Mesas" at bounding box center [35, 206] width 37 height 8
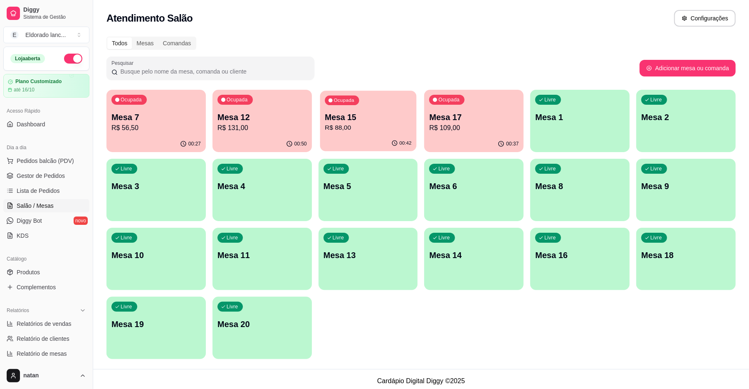
click at [370, 117] on p "Mesa 15" at bounding box center [368, 117] width 87 height 11
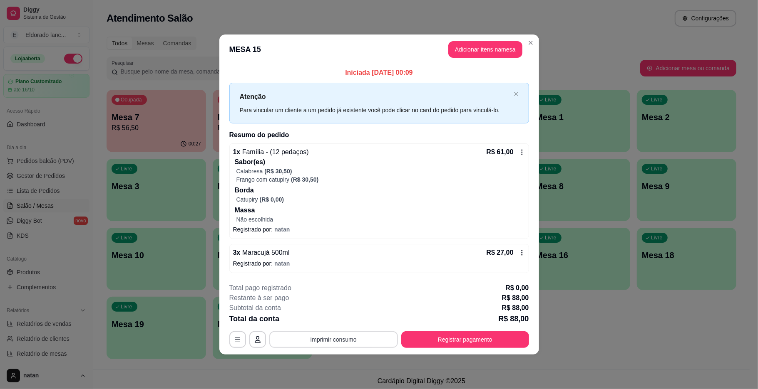
click at [365, 342] on button "Imprimir consumo" at bounding box center [333, 340] width 129 height 17
click at [338, 323] on button "IMPRESSORA" at bounding box center [336, 321] width 58 height 13
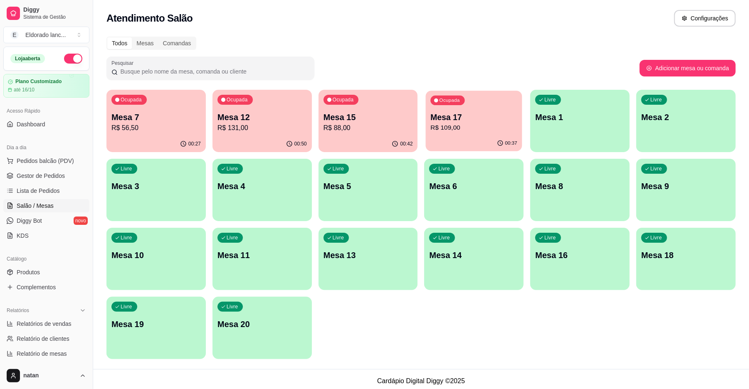
click at [459, 122] on p "Mesa 17" at bounding box center [474, 117] width 87 height 11
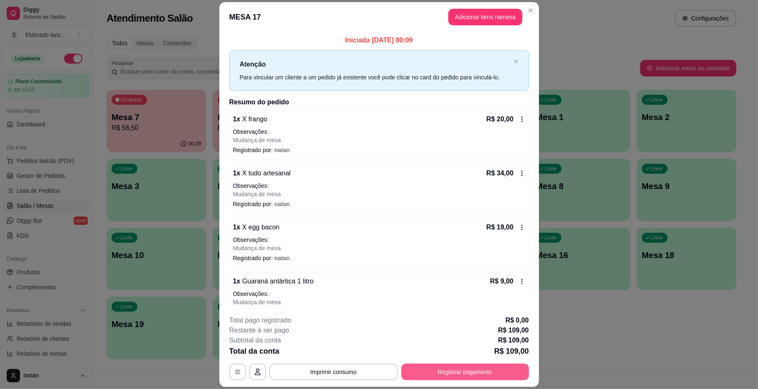
click at [422, 368] on button "Registrar pagamento" at bounding box center [465, 372] width 128 height 17
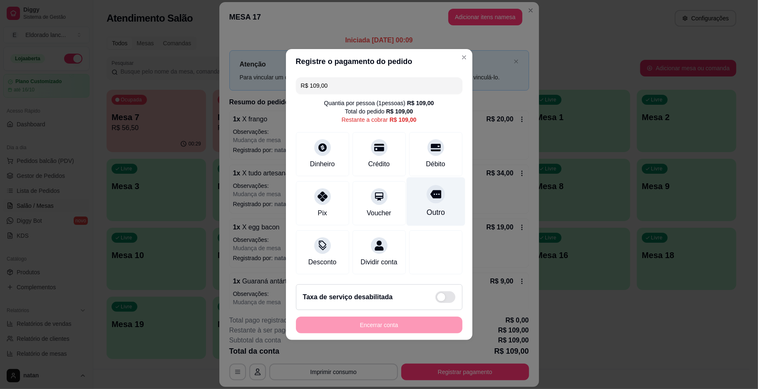
click at [427, 209] on div "Outro" at bounding box center [435, 212] width 18 height 11
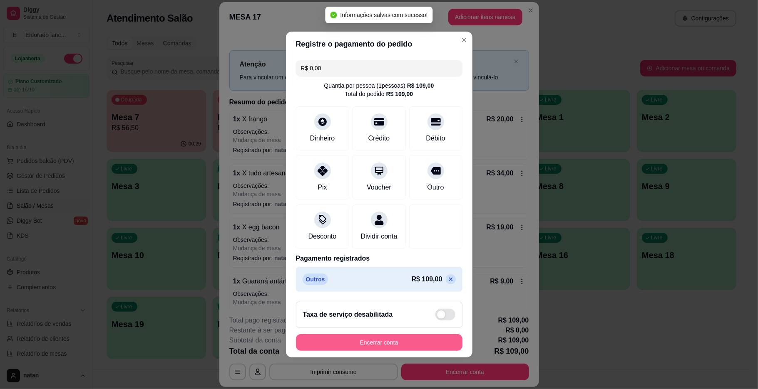
type input "R$ 0,00"
click at [388, 346] on button "Encerrar conta" at bounding box center [378, 343] width 161 height 16
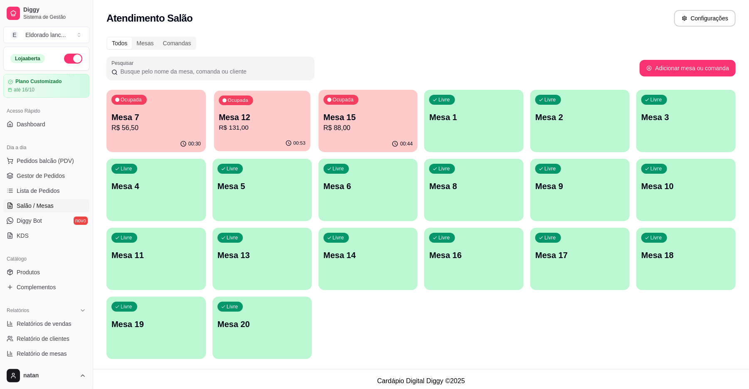
click at [262, 124] on p "R$ 131,00" at bounding box center [262, 128] width 87 height 10
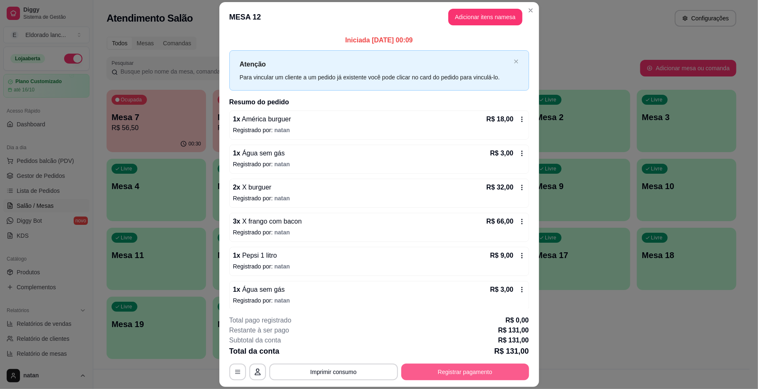
click at [423, 366] on button "Registrar pagamento" at bounding box center [465, 372] width 128 height 17
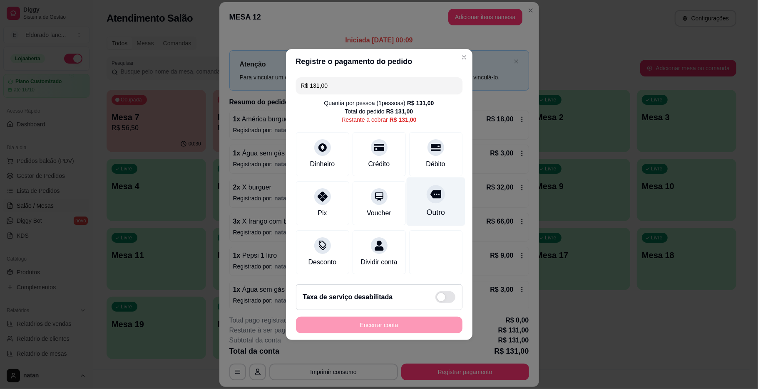
click at [442, 208] on div "Outro" at bounding box center [435, 202] width 59 height 49
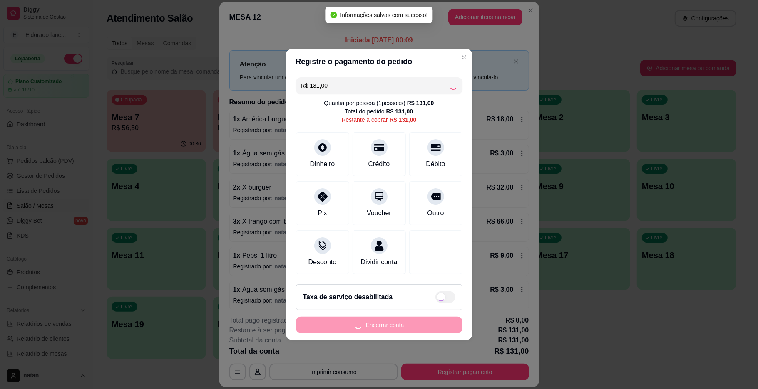
type input "R$ 0,00"
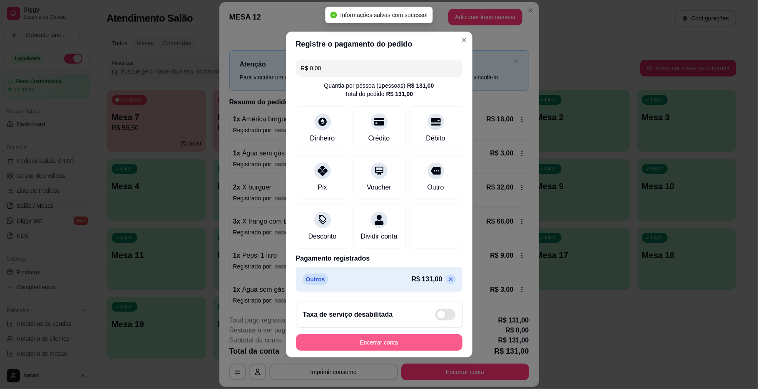
click at [399, 348] on button "Encerrar conta" at bounding box center [379, 343] width 166 height 17
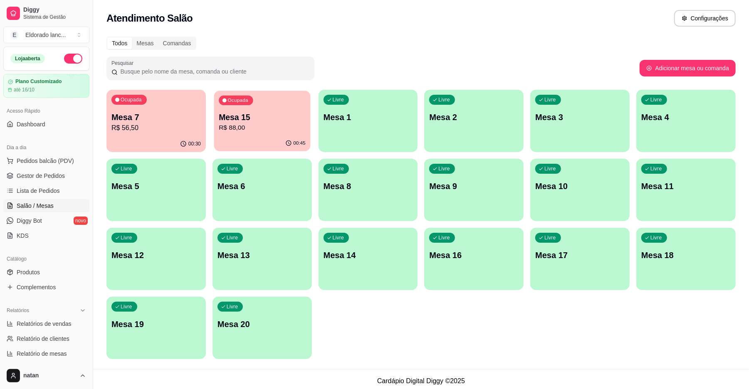
click at [291, 146] on icon "button" at bounding box center [288, 143] width 7 height 7
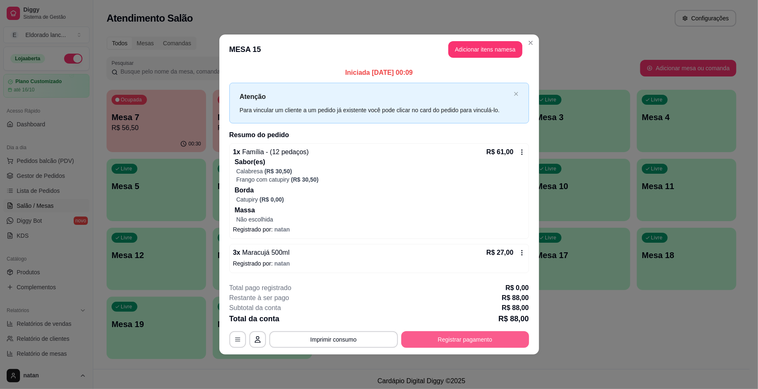
click at [433, 342] on button "Registrar pagamento" at bounding box center [465, 340] width 128 height 17
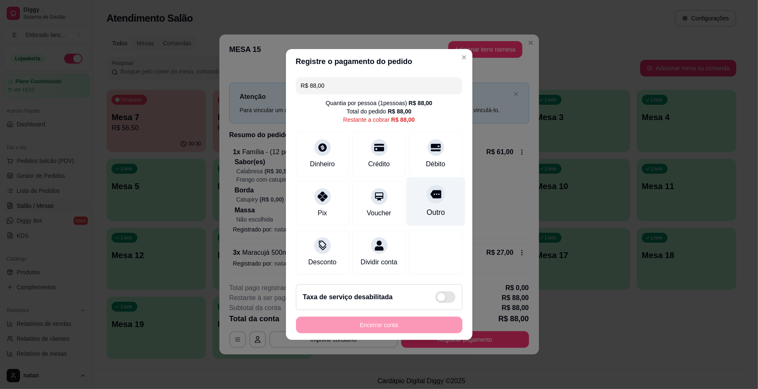
click at [437, 198] on div "Outro" at bounding box center [435, 202] width 59 height 49
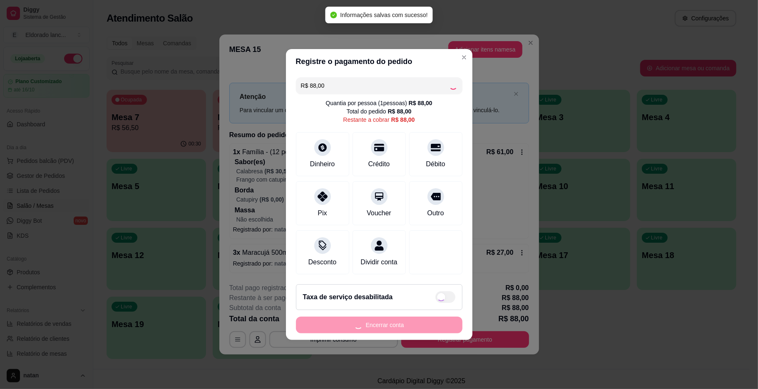
type input "R$ 0,00"
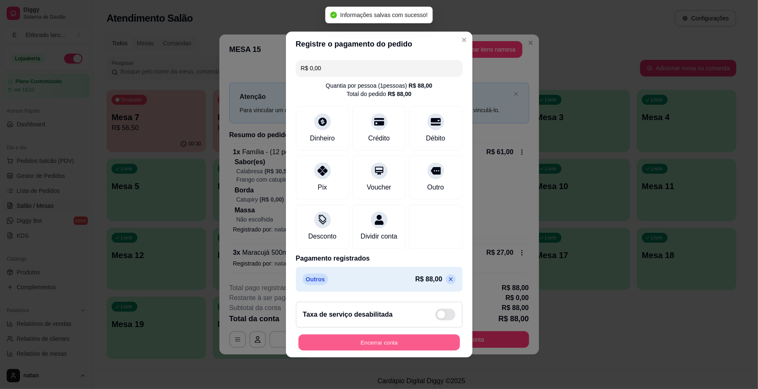
click at [404, 350] on button "Encerrar conta" at bounding box center [378, 343] width 161 height 16
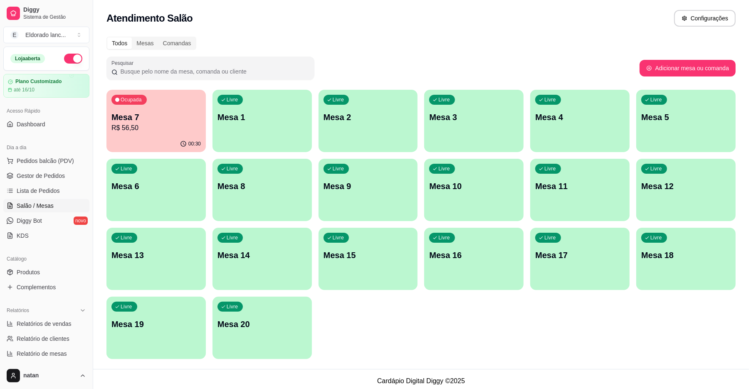
click at [167, 120] on p "Mesa 7" at bounding box center [156, 118] width 89 height 12
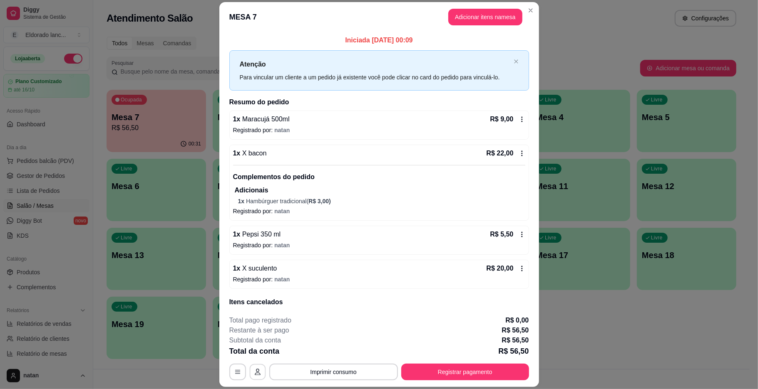
click at [256, 374] on icon "button" at bounding box center [257, 373] width 7 height 7
click at [235, 375] on icon "button" at bounding box center [237, 373] width 7 height 7
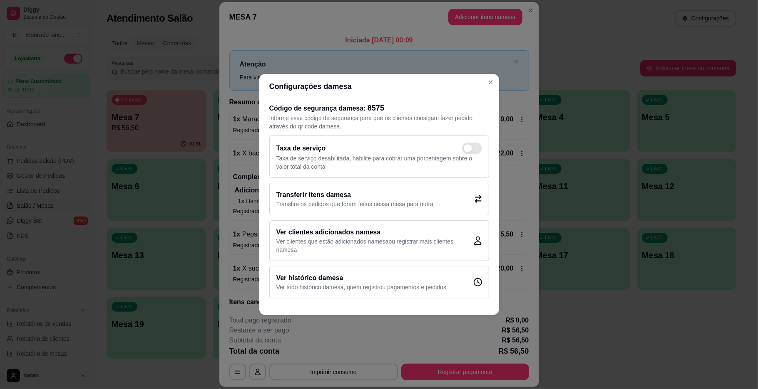
click at [355, 195] on h2 "Transferir itens da mesa" at bounding box center [354, 195] width 157 height 10
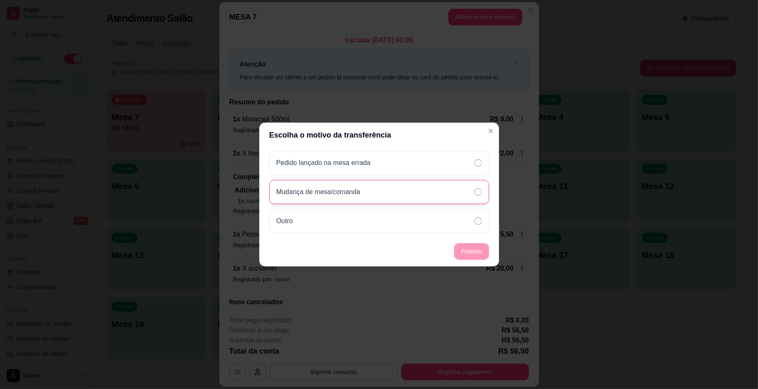
click at [406, 196] on div "Mudança de mesa/comanda" at bounding box center [379, 192] width 220 height 24
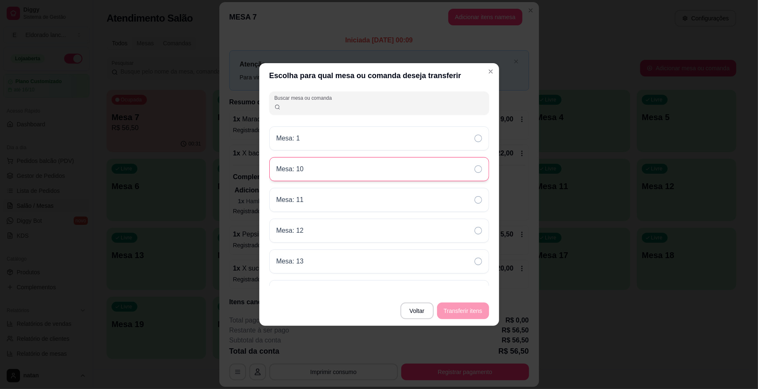
scroll to position [333, 0]
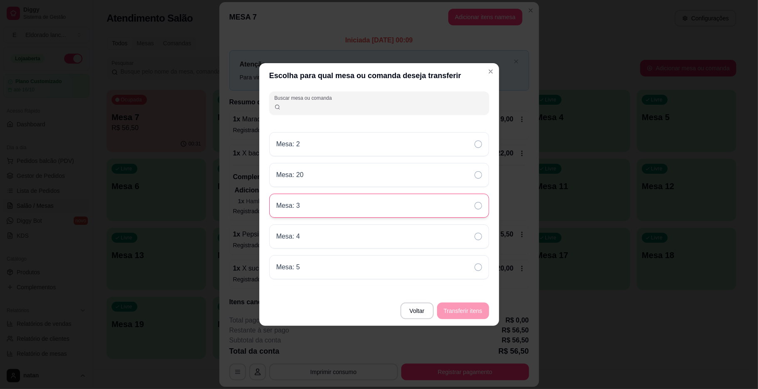
click at [463, 216] on div "Mesa: 3" at bounding box center [379, 206] width 220 height 24
click at [472, 312] on button "Transferir itens" at bounding box center [463, 311] width 52 height 17
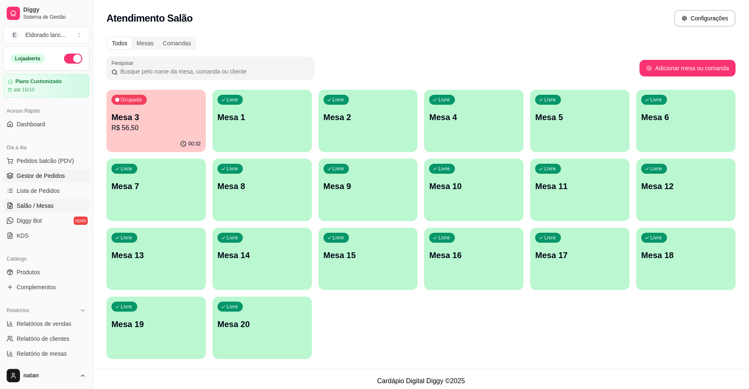
click at [55, 182] on link "Gestor de Pedidos" at bounding box center [46, 175] width 86 height 13
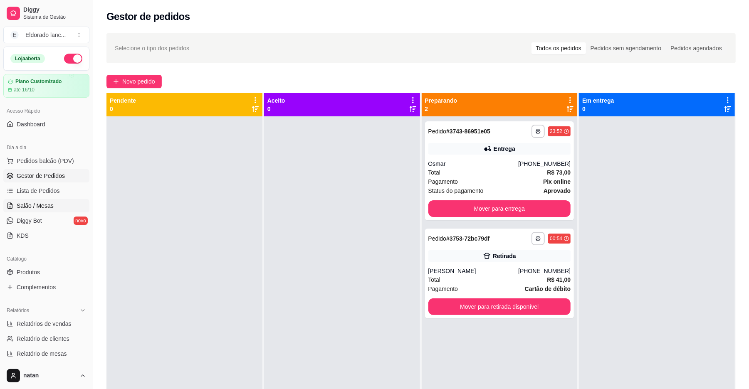
click at [42, 206] on span "Salão / Mesas" at bounding box center [35, 206] width 37 height 8
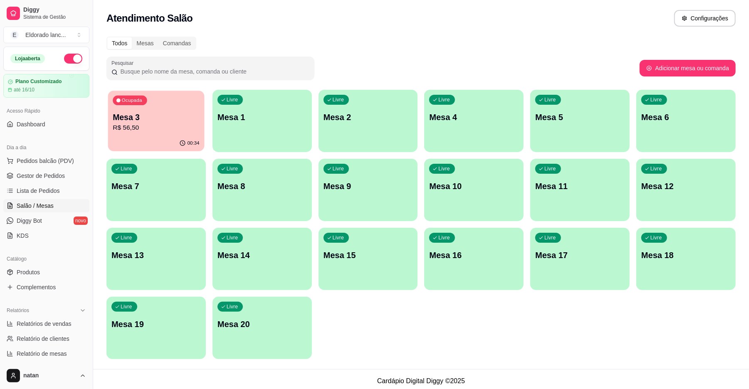
click at [136, 119] on p "Mesa 3" at bounding box center [156, 117] width 87 height 11
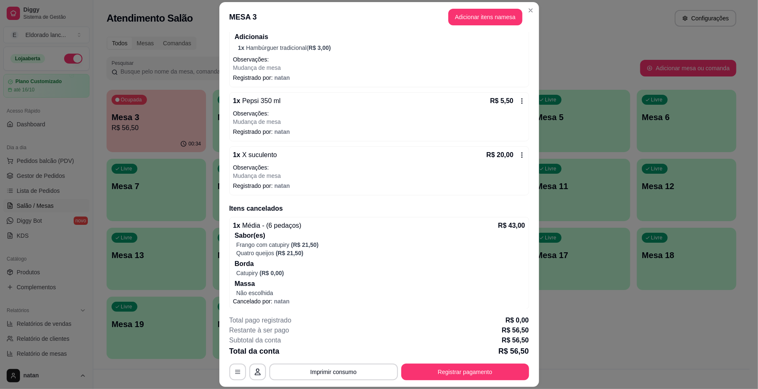
scroll to position [179, 0]
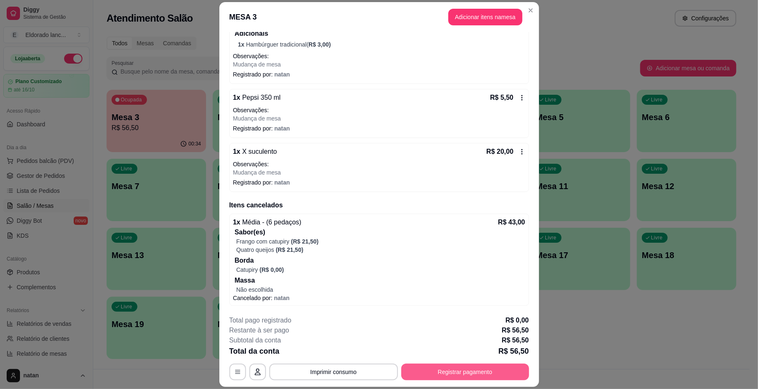
click at [503, 373] on button "Registrar pagamento" at bounding box center [465, 372] width 128 height 17
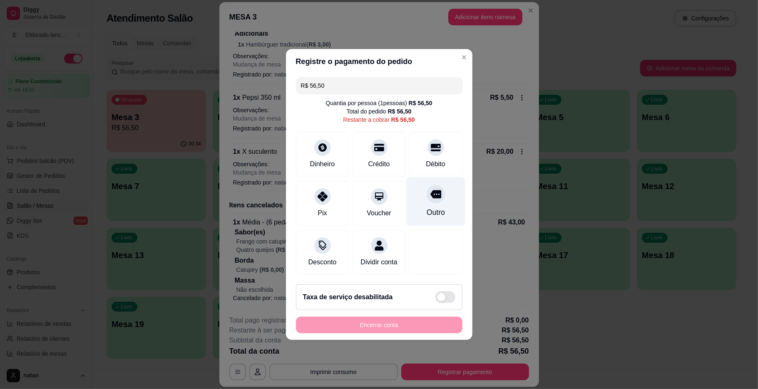
click at [439, 213] on div "Outro" at bounding box center [435, 202] width 59 height 49
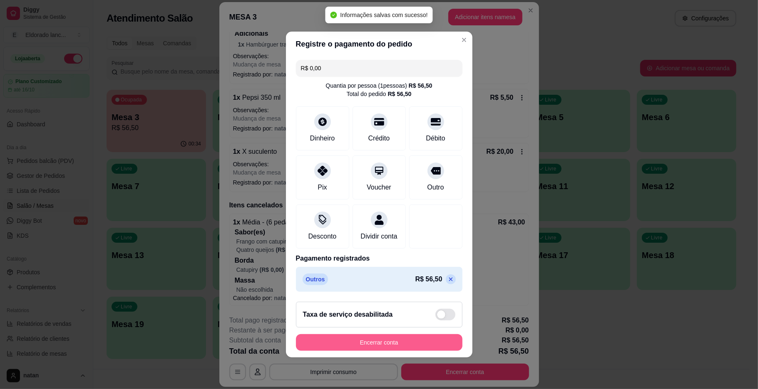
type input "R$ 0,00"
click at [427, 350] on button "Encerrar conta" at bounding box center [378, 343] width 161 height 16
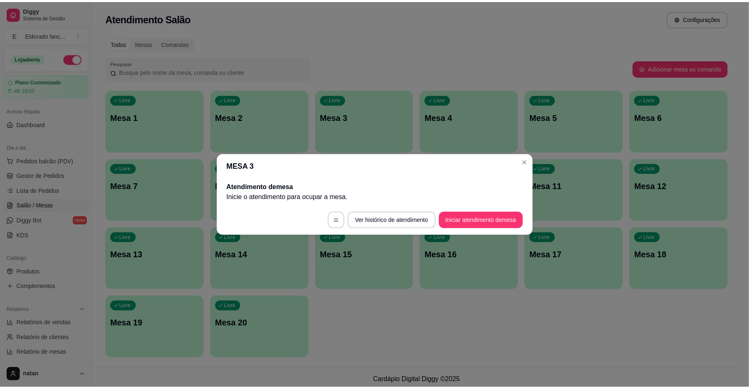
scroll to position [0, 0]
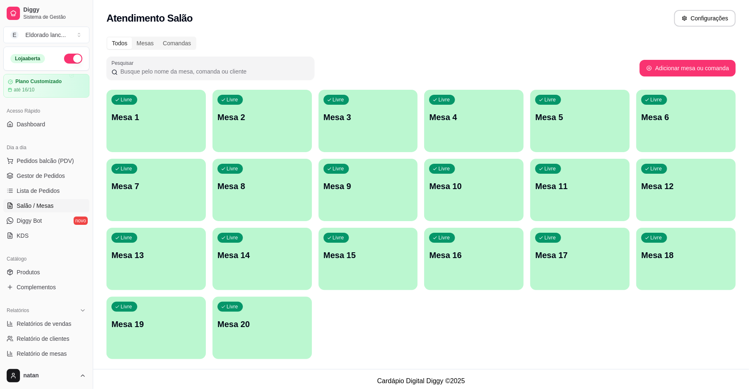
click at [67, 57] on button "button" at bounding box center [73, 59] width 18 height 10
click at [52, 175] on span "Gestor de Pedidos" at bounding box center [41, 176] width 48 height 8
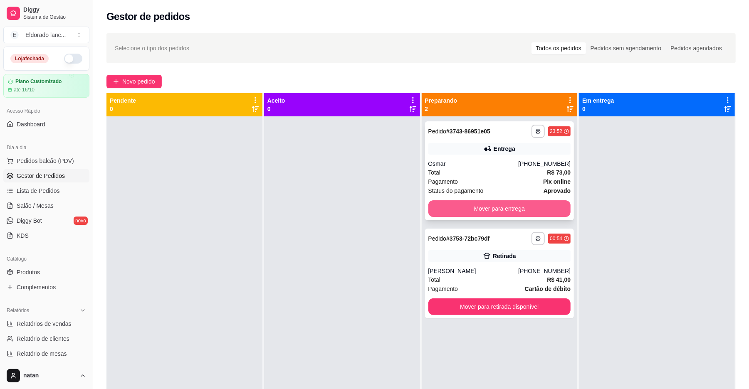
click at [429, 204] on button "Mover para entrega" at bounding box center [500, 209] width 143 height 17
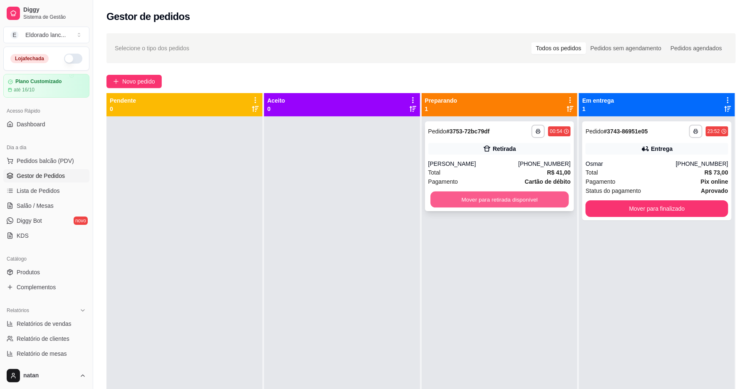
click at [443, 203] on button "Mover para retirada disponível" at bounding box center [500, 200] width 138 height 16
click at [443, 203] on div "Mover para retirada disponível" at bounding box center [500, 199] width 143 height 17
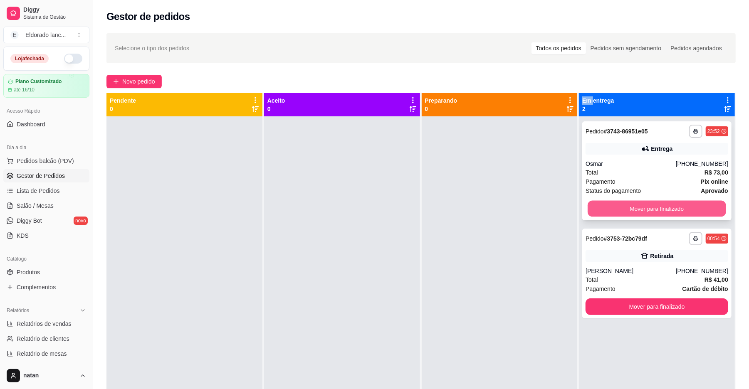
click at [681, 212] on button "Mover para finalizado" at bounding box center [657, 209] width 138 height 16
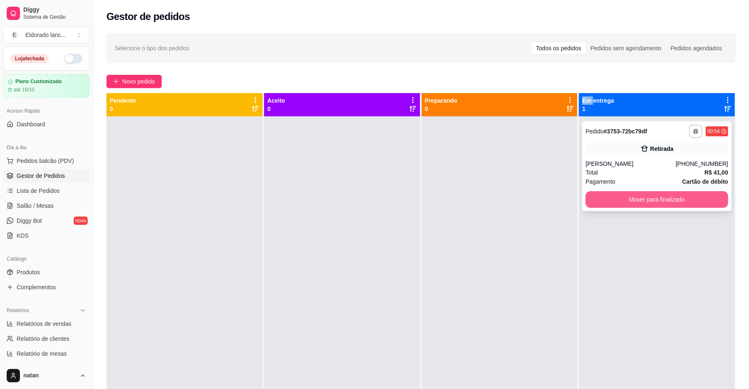
click at [662, 198] on button "Mover para finalizado" at bounding box center [657, 199] width 143 height 17
